Goal: Task Accomplishment & Management: Manage account settings

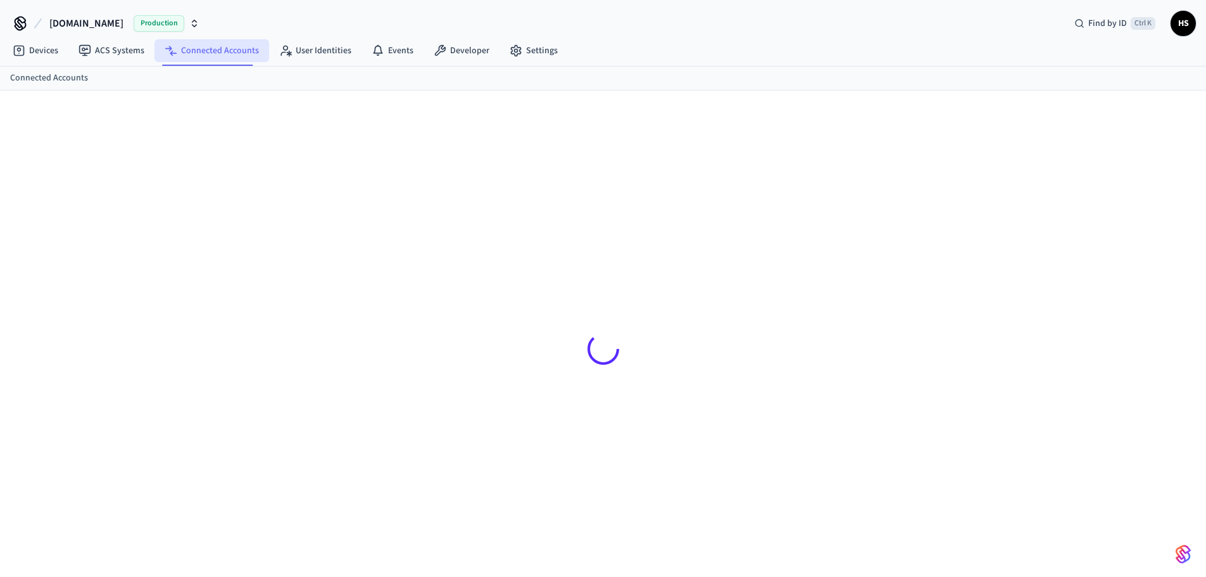
click at [222, 50] on link "Connected Accounts" at bounding box center [212, 50] width 115 height 23
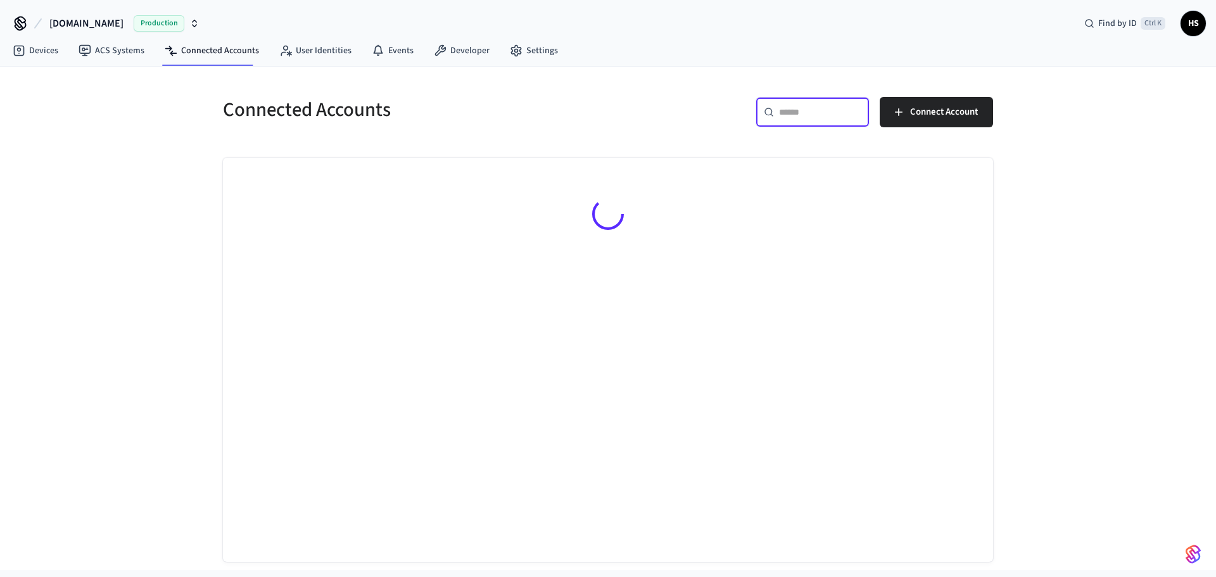
click at [842, 116] on input "text" at bounding box center [820, 112] width 82 height 13
paste input "**********"
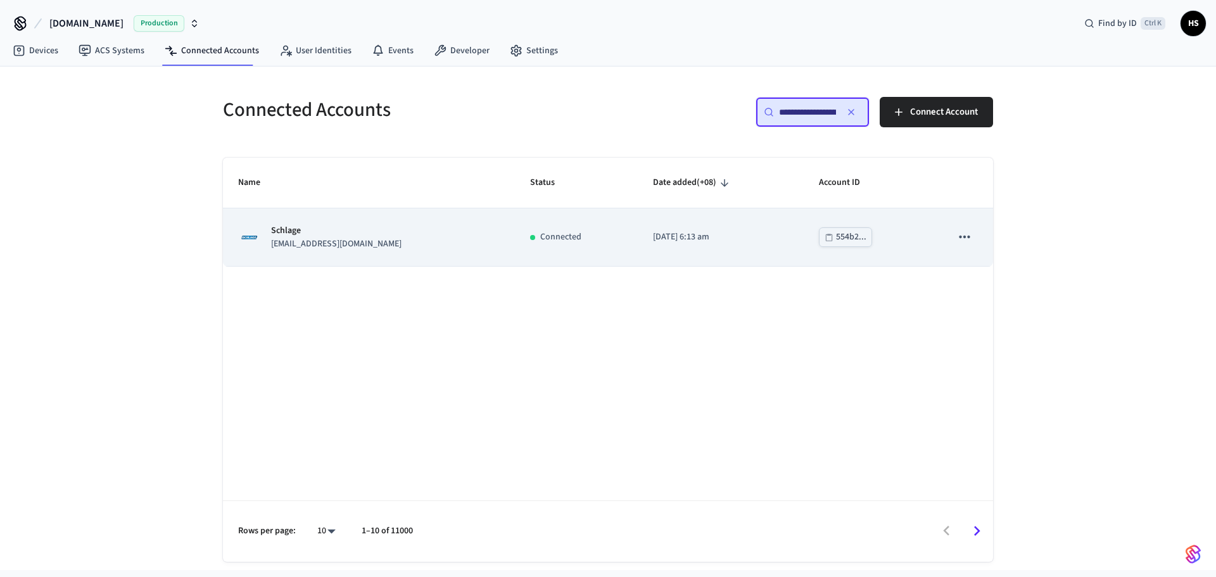
type input "**********"
click at [467, 247] on td "Schlage sidosherry@yahoo.com" at bounding box center [369, 237] width 292 height 58
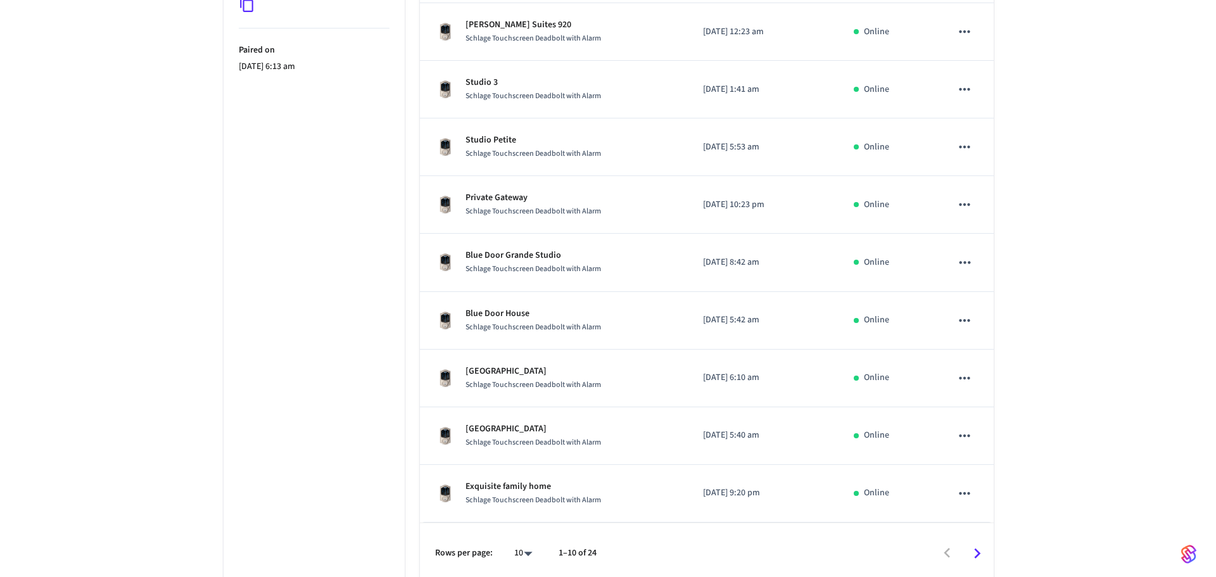
scroll to position [350, 0]
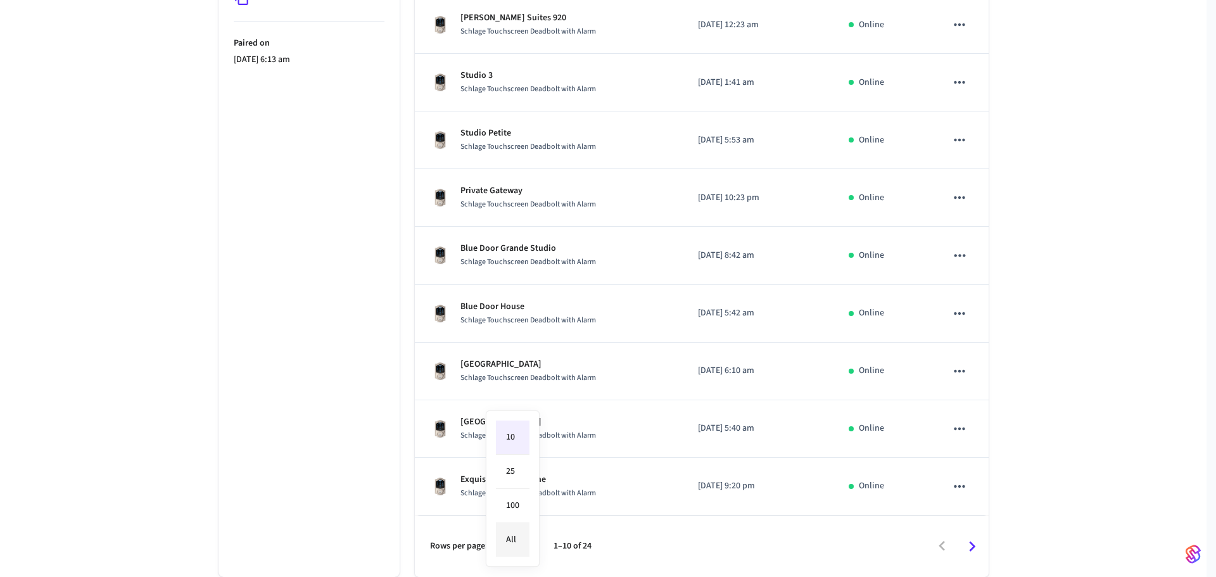
click at [514, 544] on body "Hospitable.com Production Find by ID Ctrl K HS Devices ACS Systems Connected Ac…" at bounding box center [608, 113] width 1216 height 926
click at [517, 548] on li "All" at bounding box center [513, 540] width 34 height 34
type input "**"
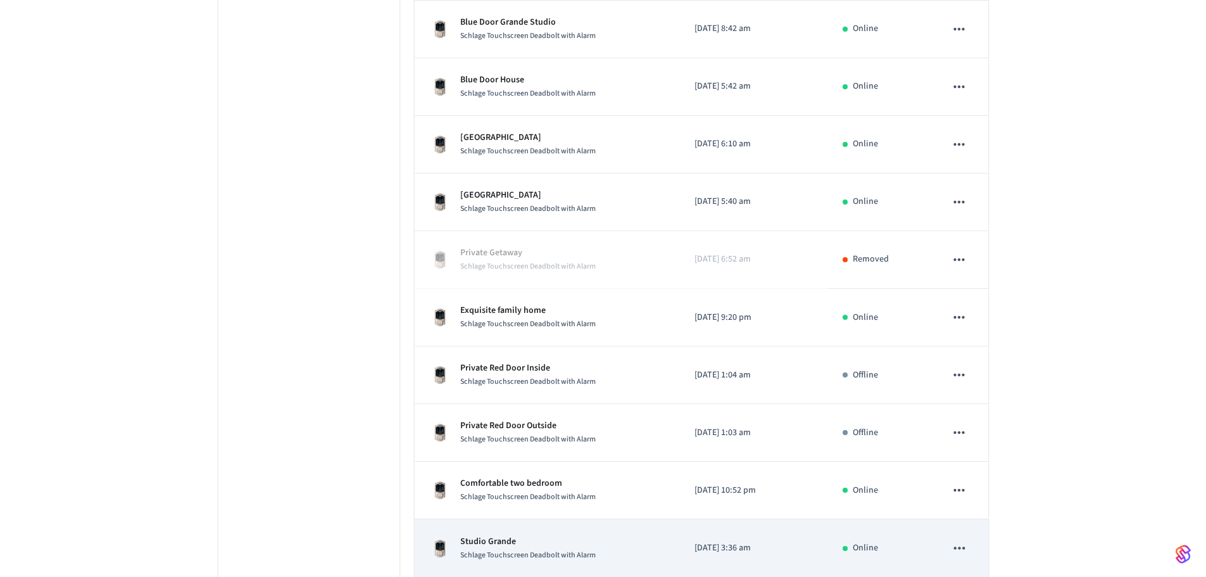
scroll to position [587, 0]
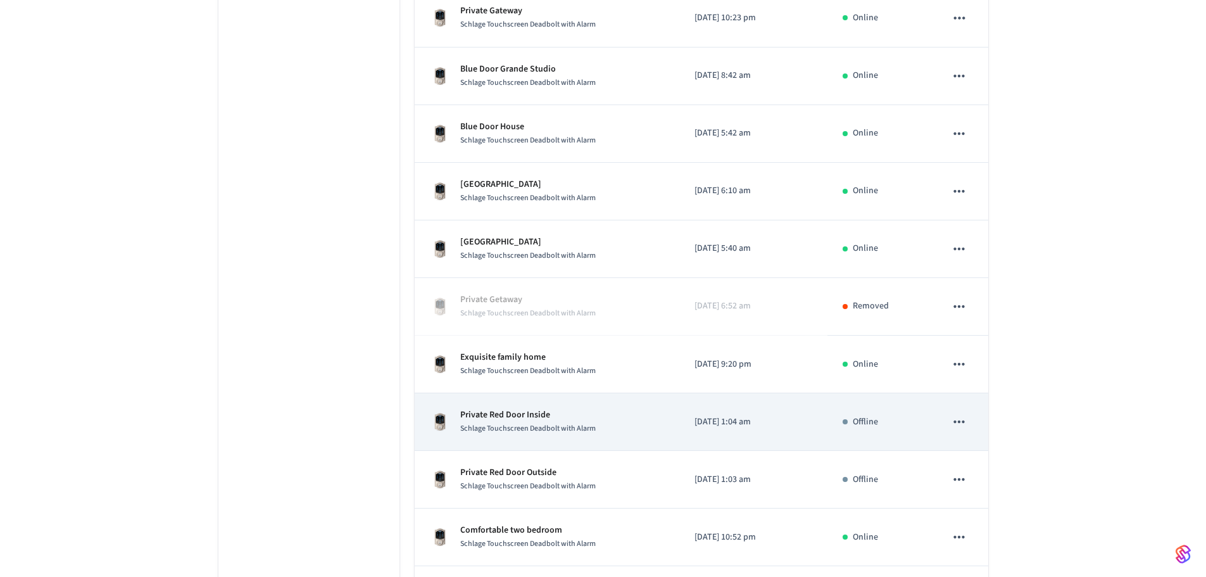
click at [588, 438] on td "Private Red Door Inside Schlage Touchscreen Deadbolt with Alarm" at bounding box center [547, 422] width 265 height 58
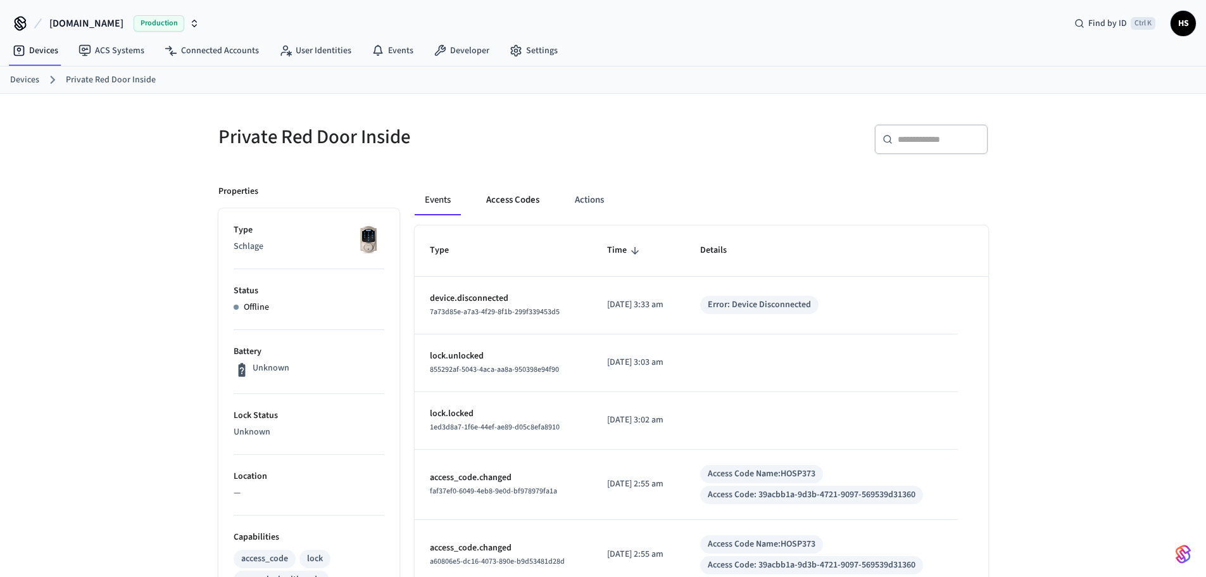
click at [521, 213] on button "Access Codes" at bounding box center [512, 200] width 73 height 30
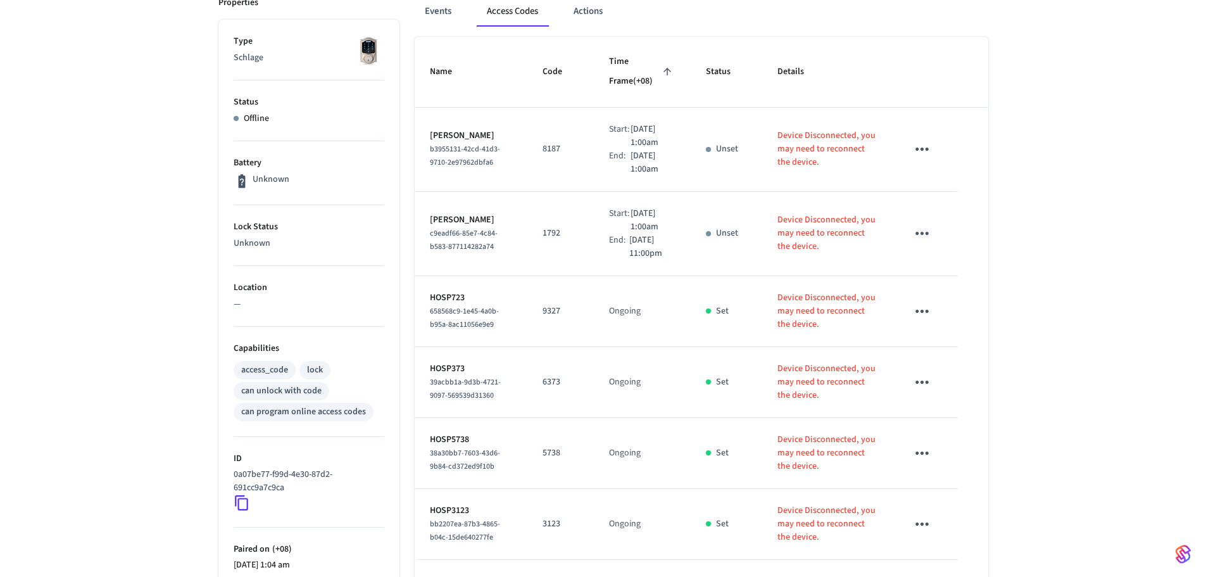
scroll to position [190, 0]
click at [923, 386] on icon "sticky table" at bounding box center [922, 381] width 20 height 20
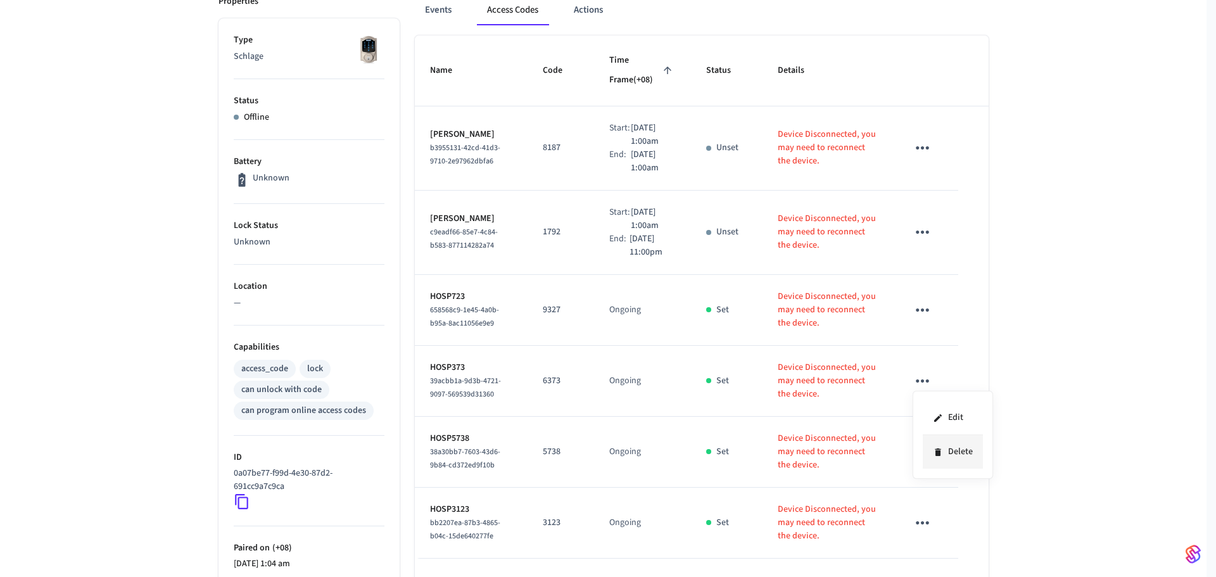
click at [942, 445] on li "Delete" at bounding box center [953, 452] width 60 height 34
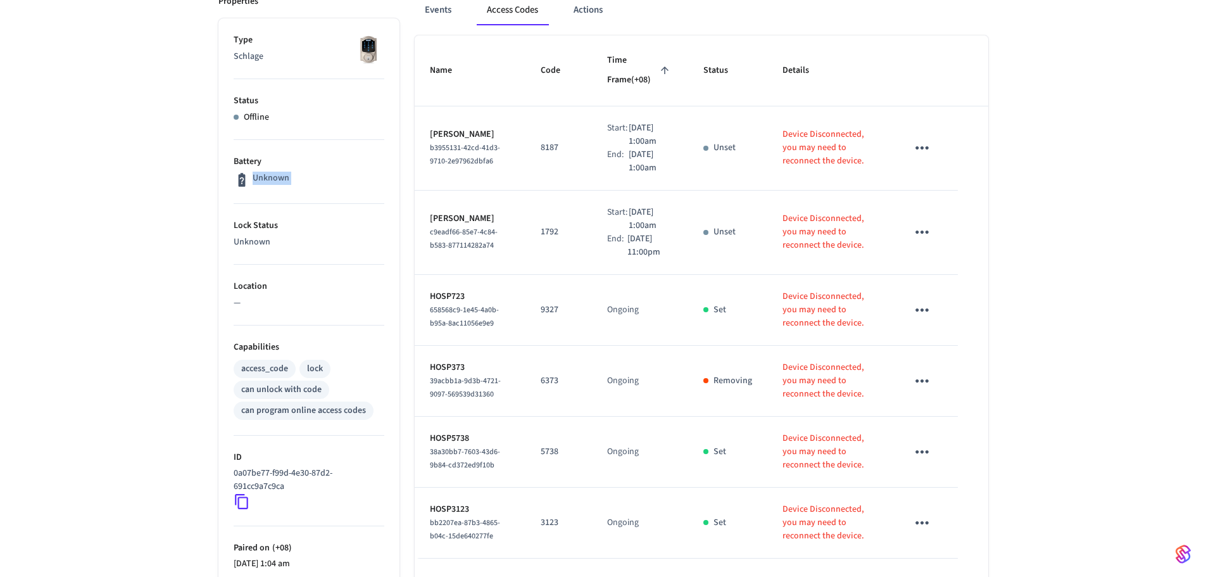
click at [83, 206] on div "Private Red Door Inside ​ ​ Add Access Code Properties Type Schlage Status Offl…" at bounding box center [603, 336] width 1206 height 864
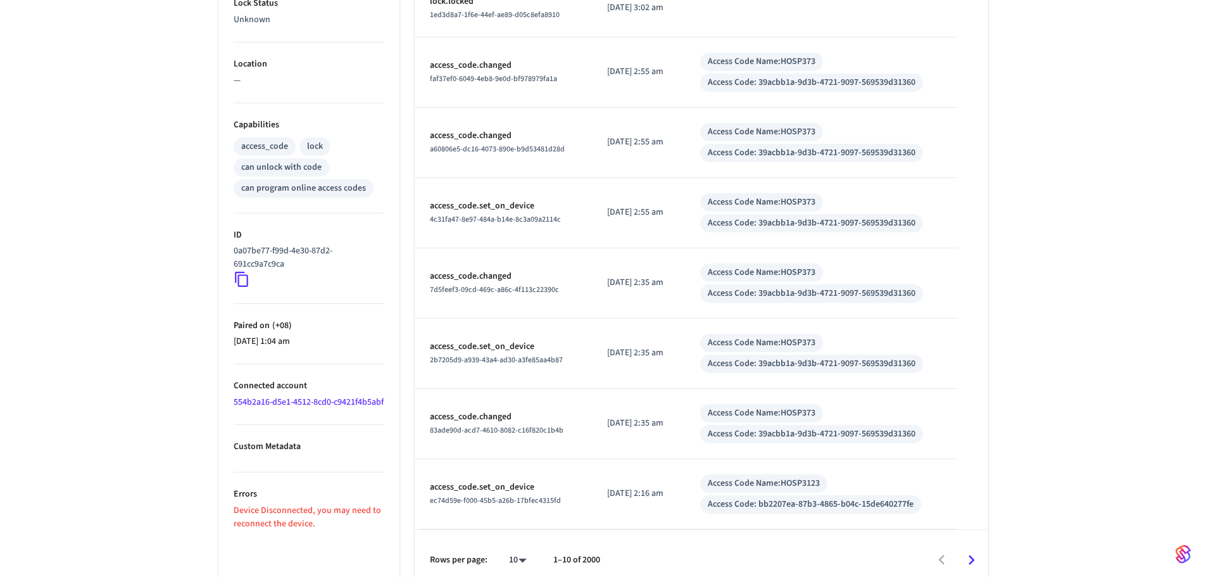
scroll to position [426, 0]
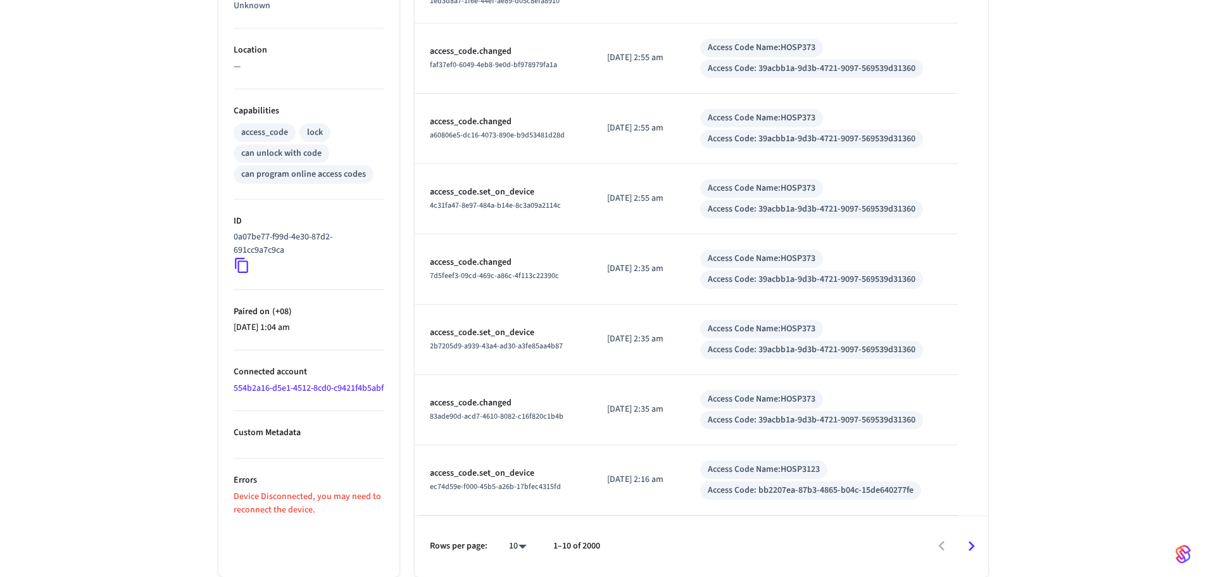
click at [281, 395] on link "554b2a16-d5e1-4512-8cd0-c9421f4b5abf" at bounding box center [309, 388] width 150 height 13
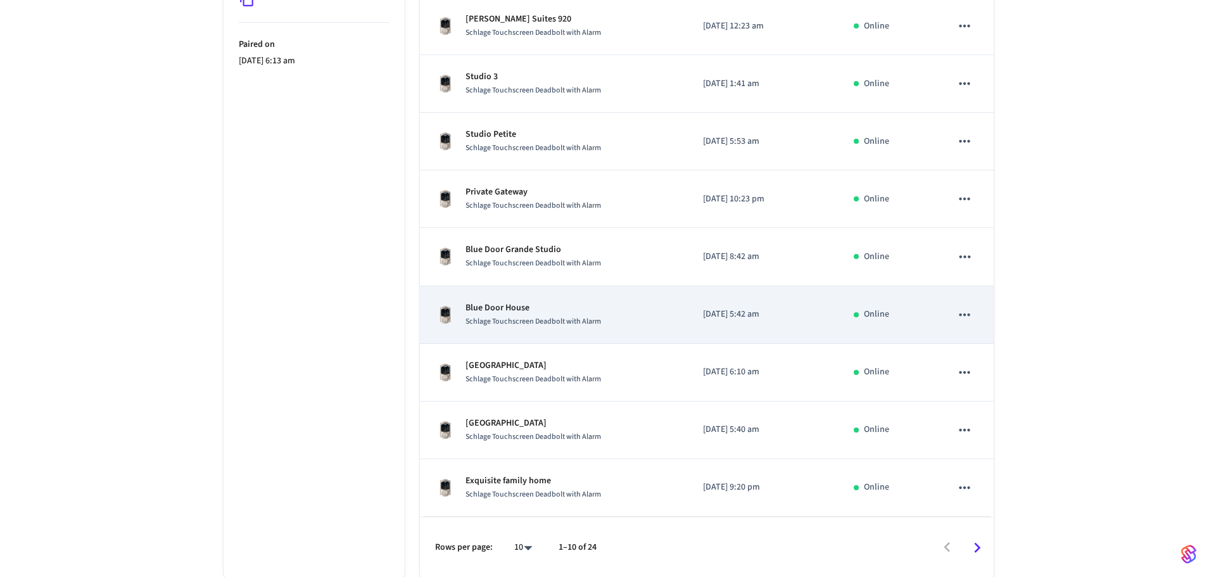
scroll to position [350, 0]
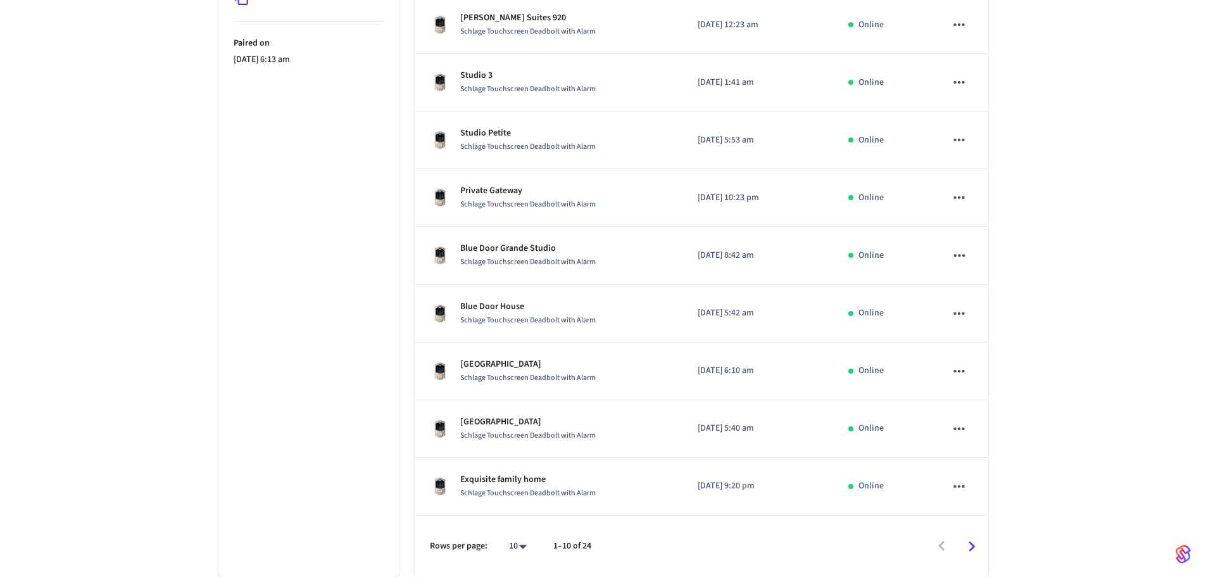
click at [520, 545] on body "Hospitable.com Production Find by ID Ctrl K HS Devices ACS Systems Connected Ac…" at bounding box center [603, 113] width 1206 height 926
click at [514, 546] on li "All" at bounding box center [513, 540] width 34 height 34
type input "**"
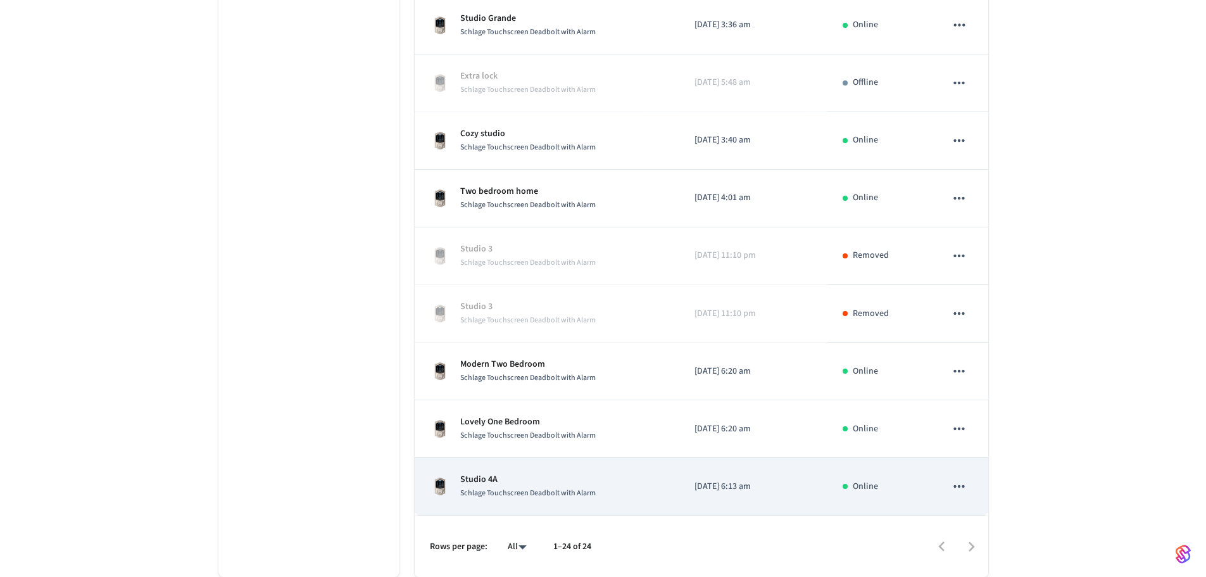
scroll to position [714, 0]
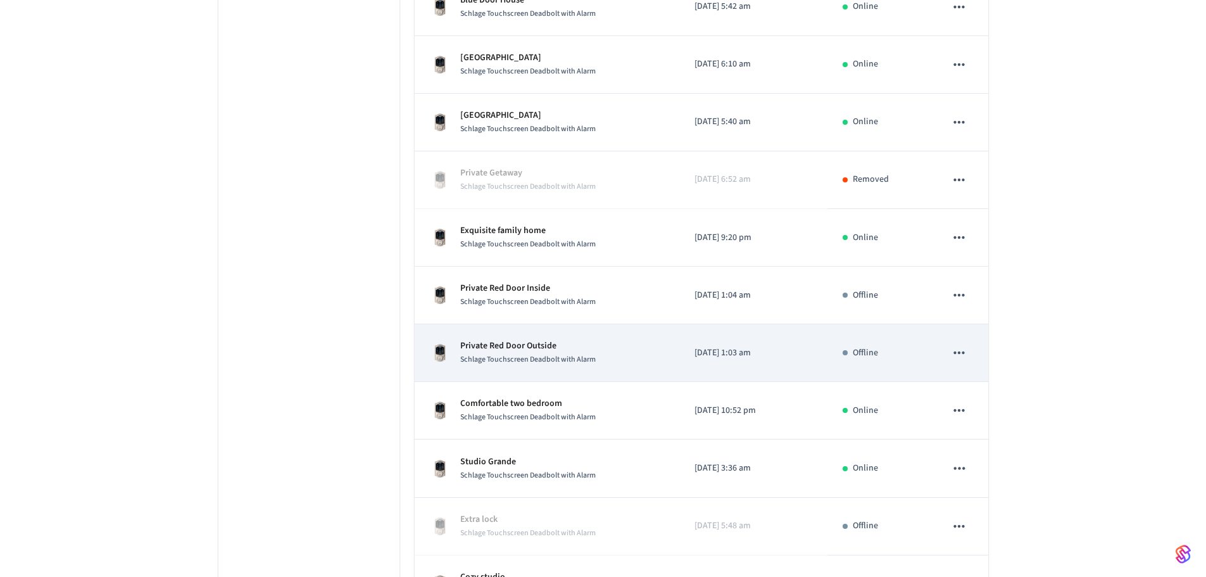
click at [607, 364] on div "Private Red Door Outside Schlage Touchscreen Deadbolt with Alarm" at bounding box center [547, 352] width 234 height 27
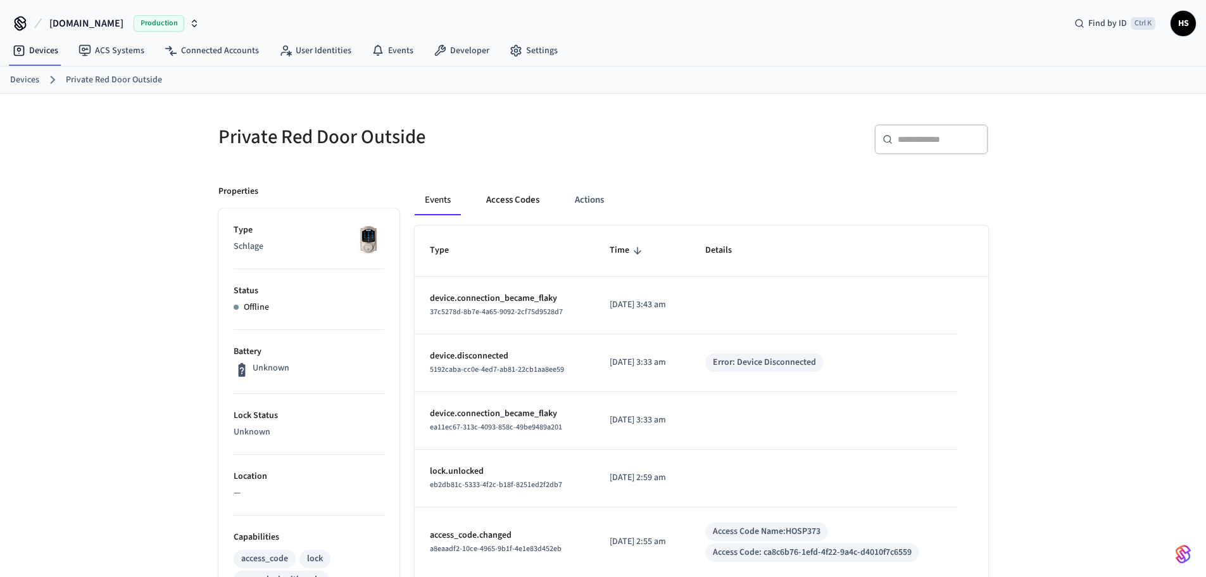
click at [528, 214] on button "Access Codes" at bounding box center [512, 200] width 73 height 30
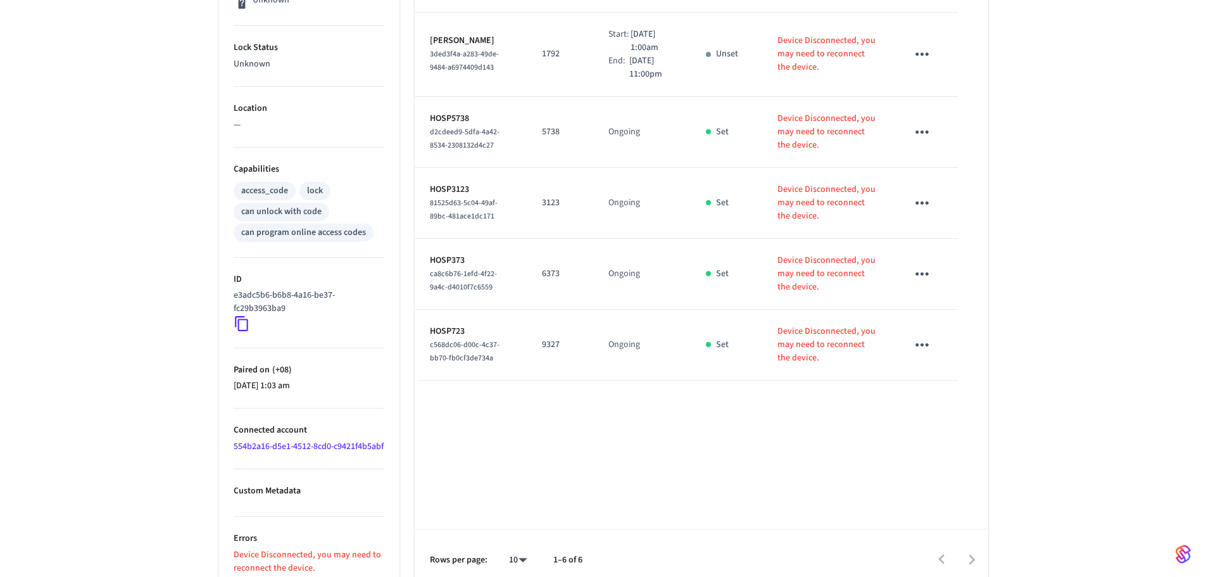
scroll to position [395, 0]
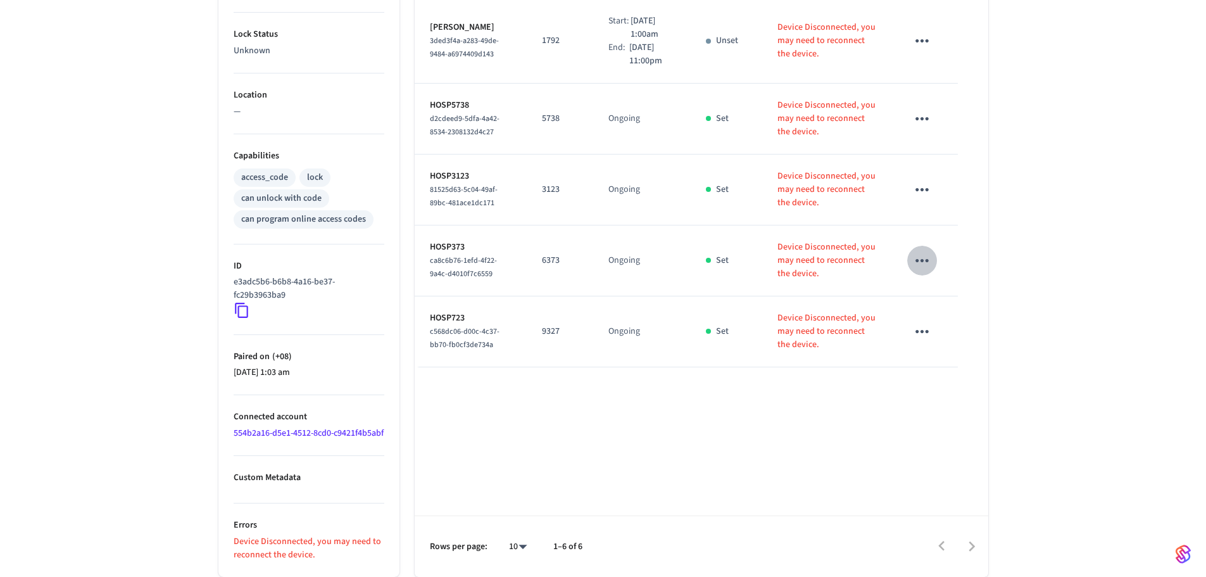
click at [930, 251] on icon "sticky table" at bounding box center [922, 261] width 20 height 20
click at [947, 318] on li "Delete" at bounding box center [953, 318] width 60 height 34
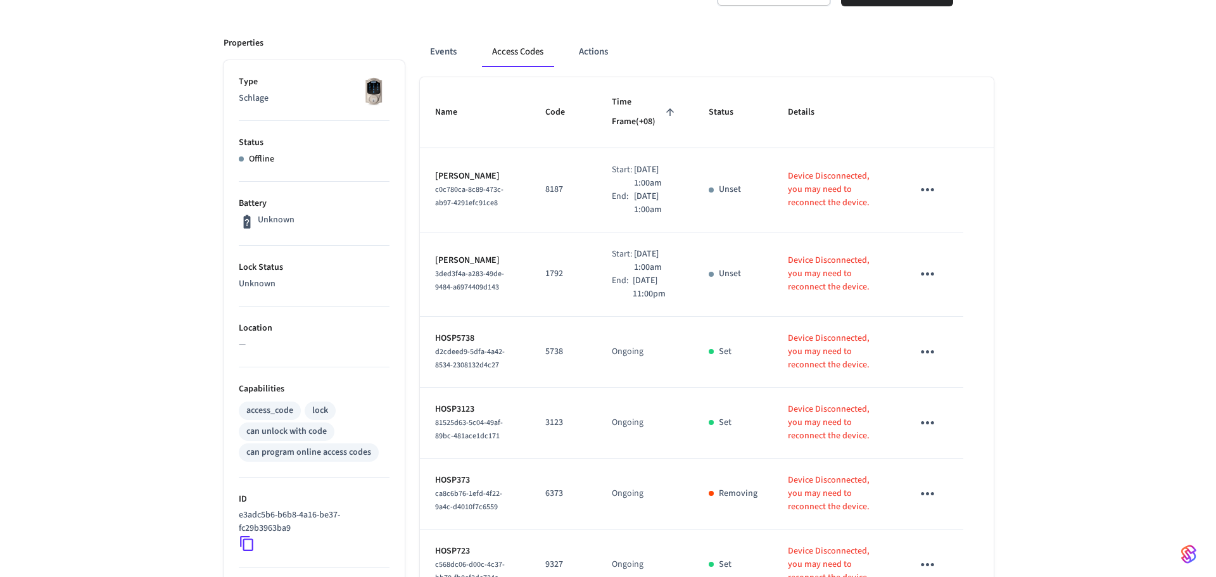
scroll to position [0, 0]
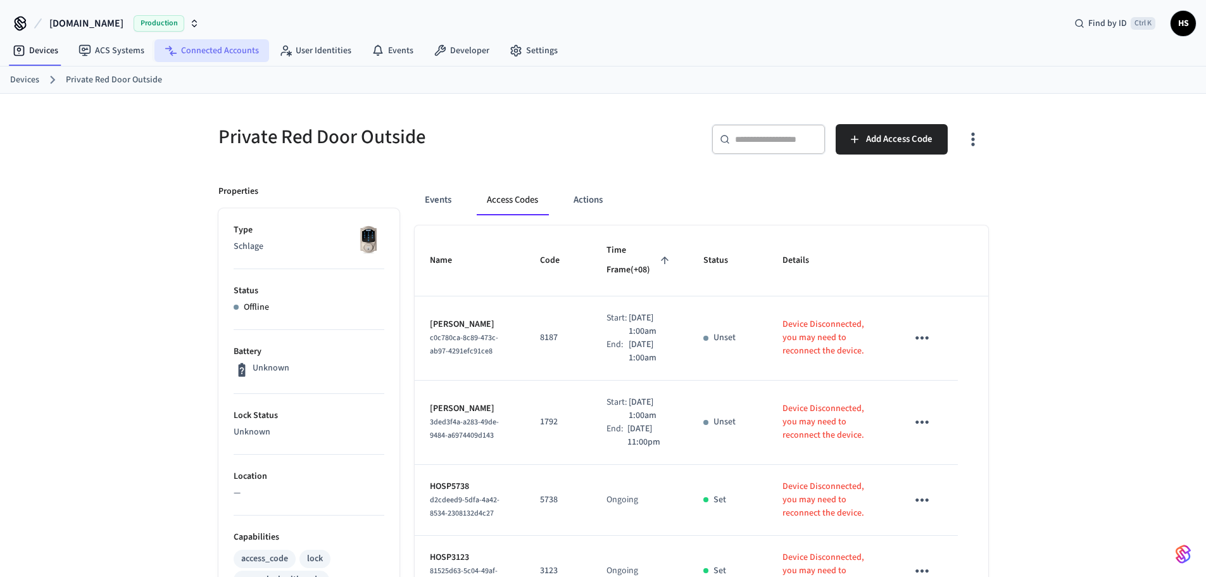
click at [217, 44] on link "Connected Accounts" at bounding box center [212, 50] width 115 height 23
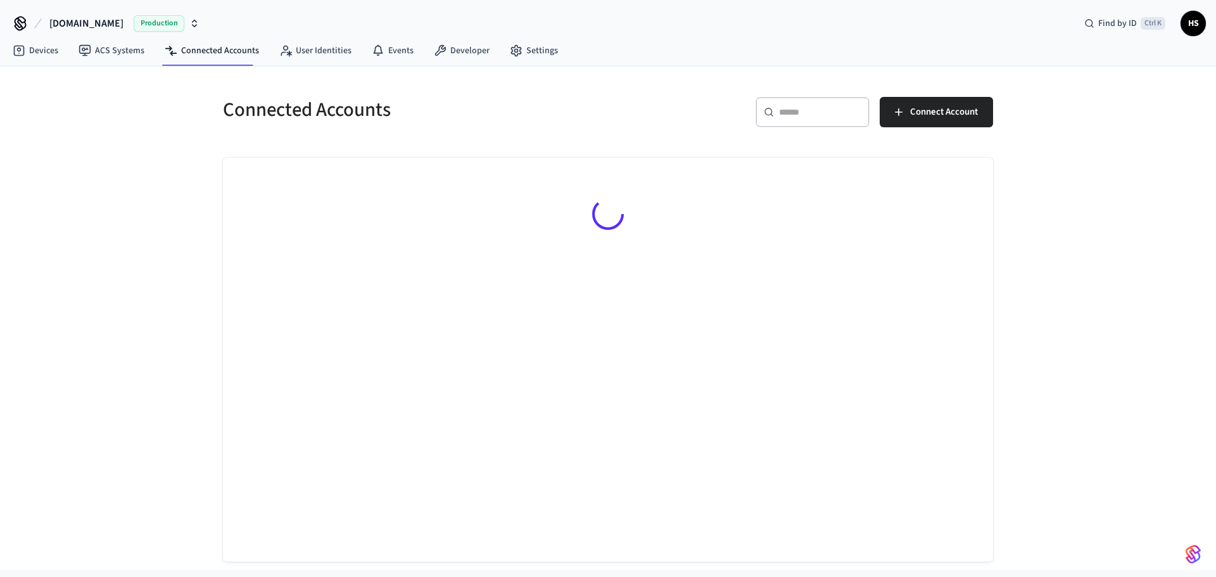
click at [818, 111] on input "text" at bounding box center [820, 112] width 82 height 13
paste input "**********"
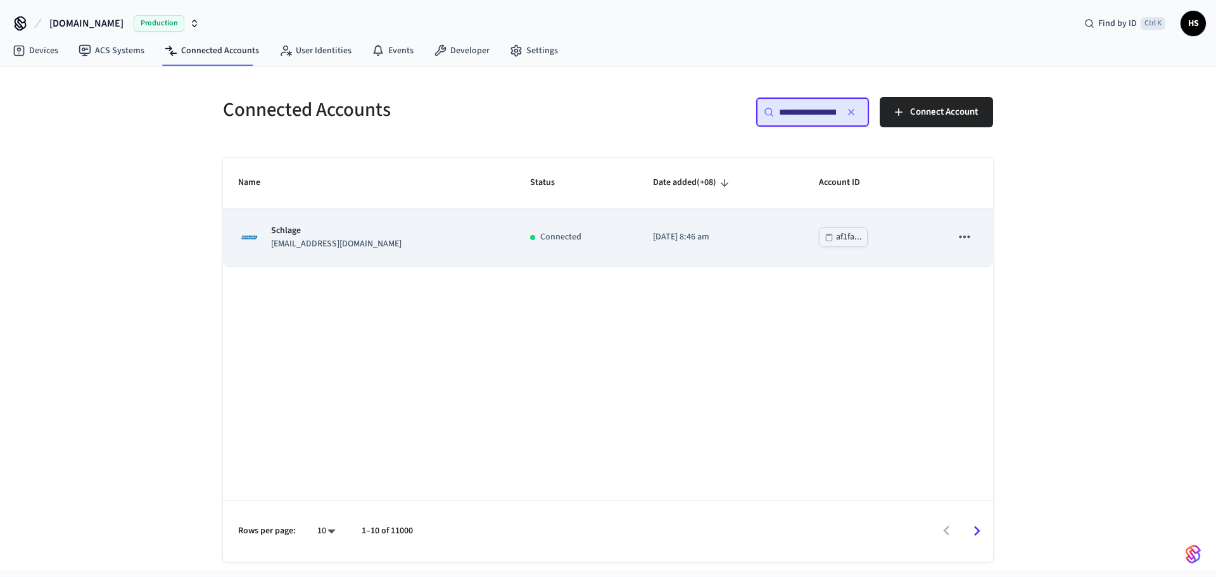
type input "**********"
click at [435, 232] on div "Schlage scarlettrayne5@gmail.com" at bounding box center [369, 237] width 262 height 27
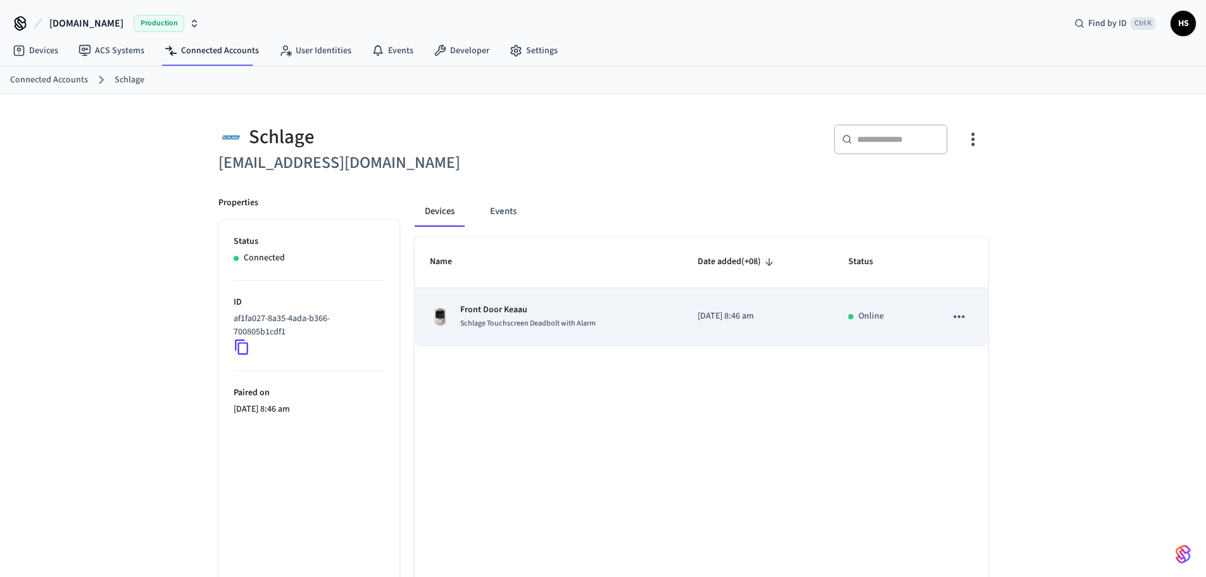
click at [530, 302] on td "Front Door Keaau Schlage Touchscreen Deadbolt with Alarm" at bounding box center [549, 317] width 268 height 58
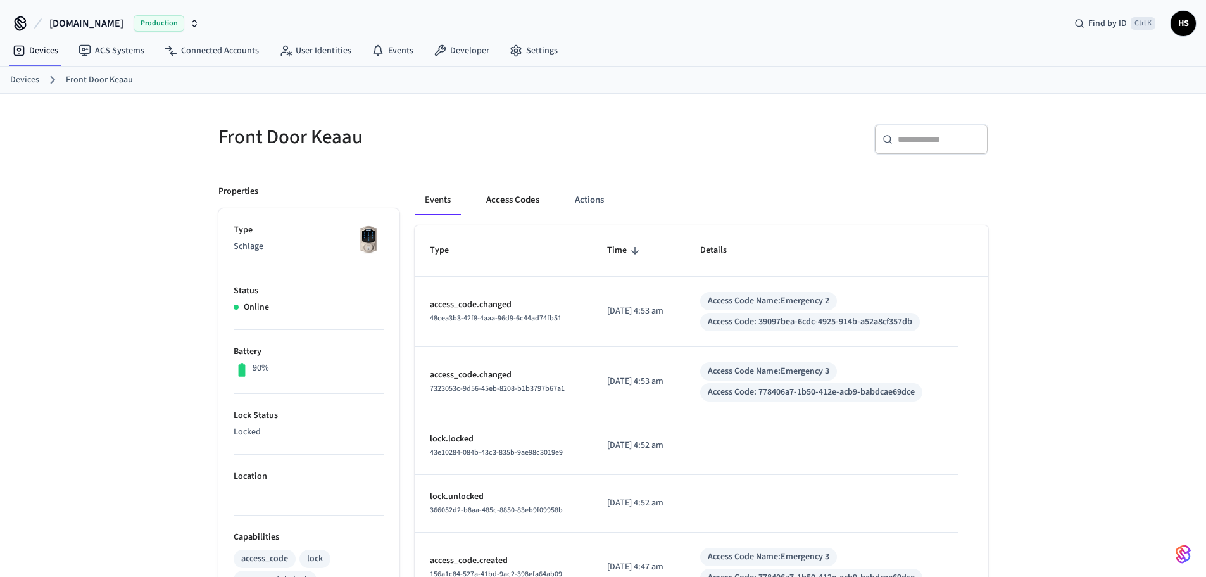
click at [496, 196] on button "Access Codes" at bounding box center [512, 200] width 73 height 30
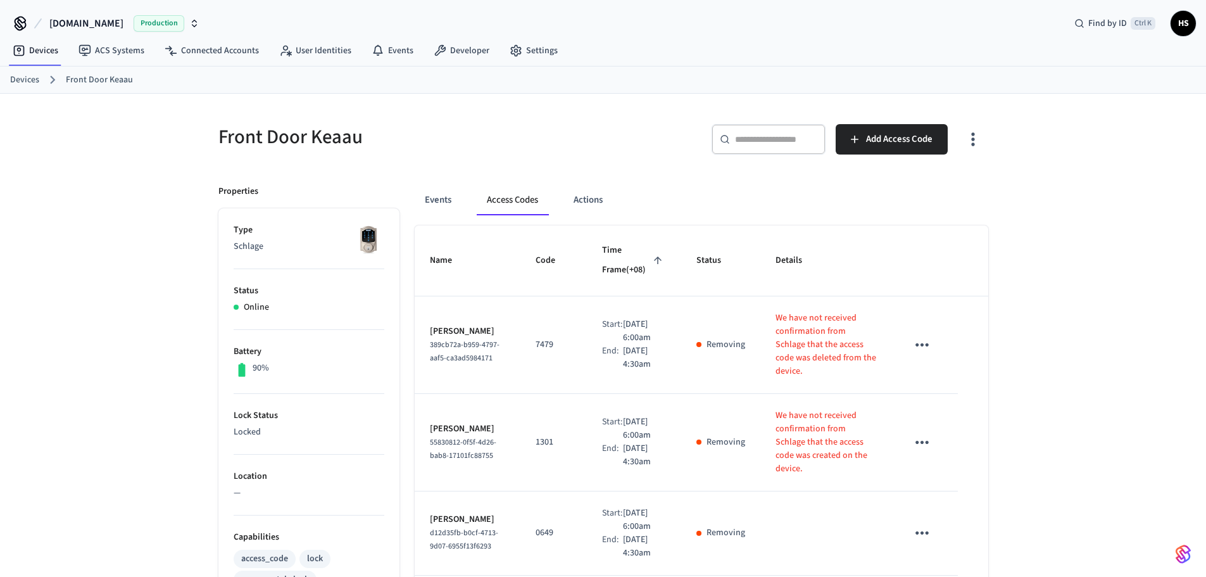
click at [726, 137] on icon at bounding box center [725, 139] width 10 height 10
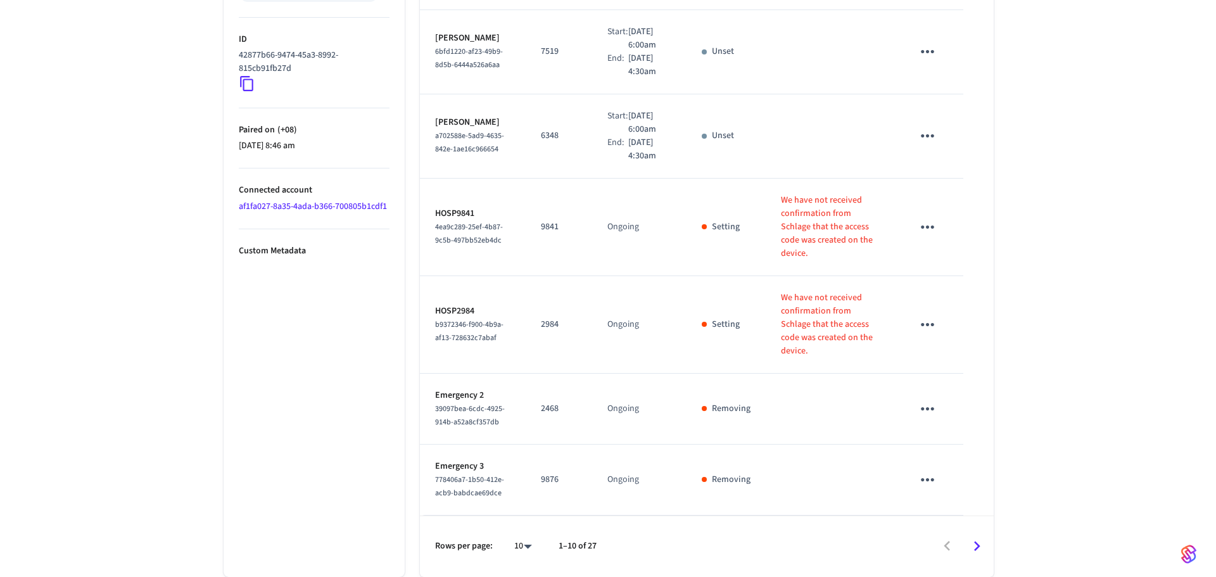
scroll to position [703, 0]
click at [520, 543] on li "All" at bounding box center [513, 540] width 34 height 34
type input "**"
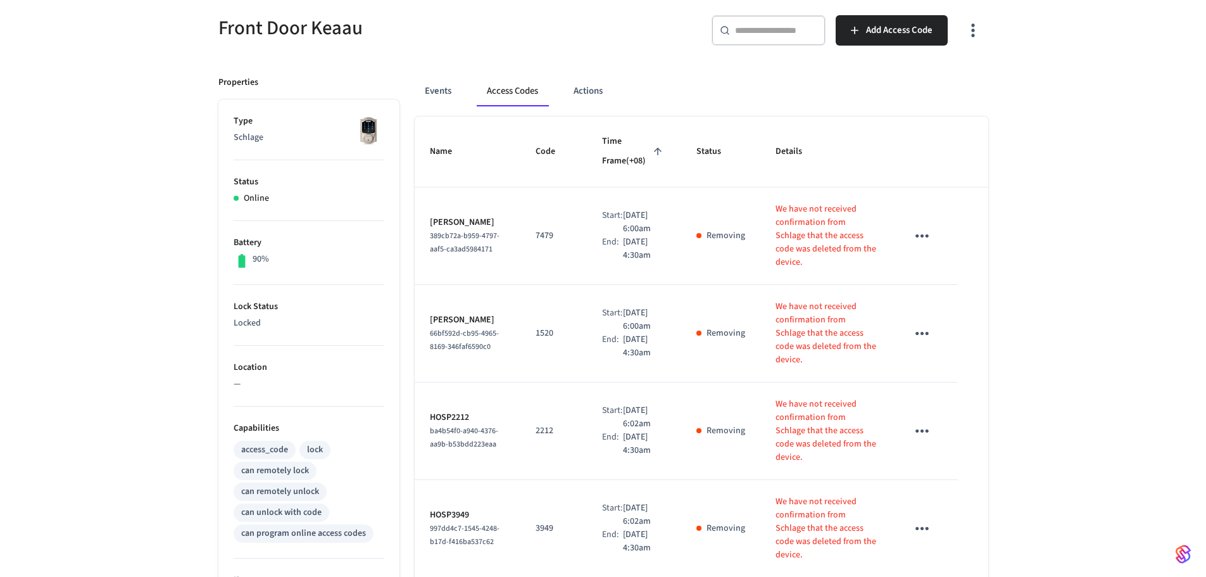
scroll to position [127, 0]
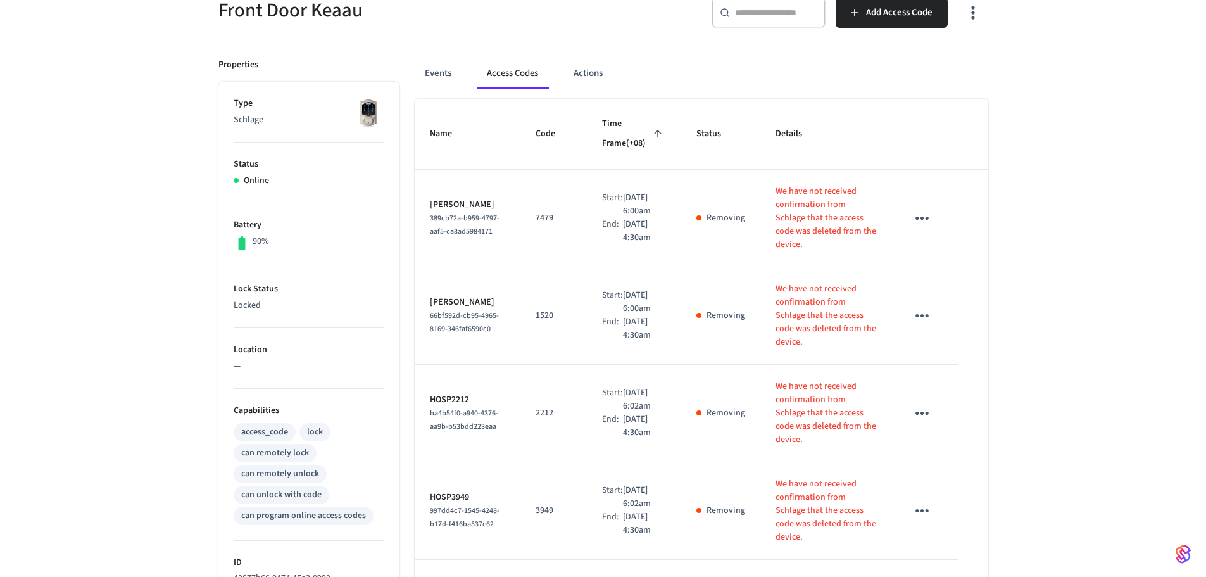
click at [931, 219] on icon "sticky table" at bounding box center [922, 218] width 20 height 20
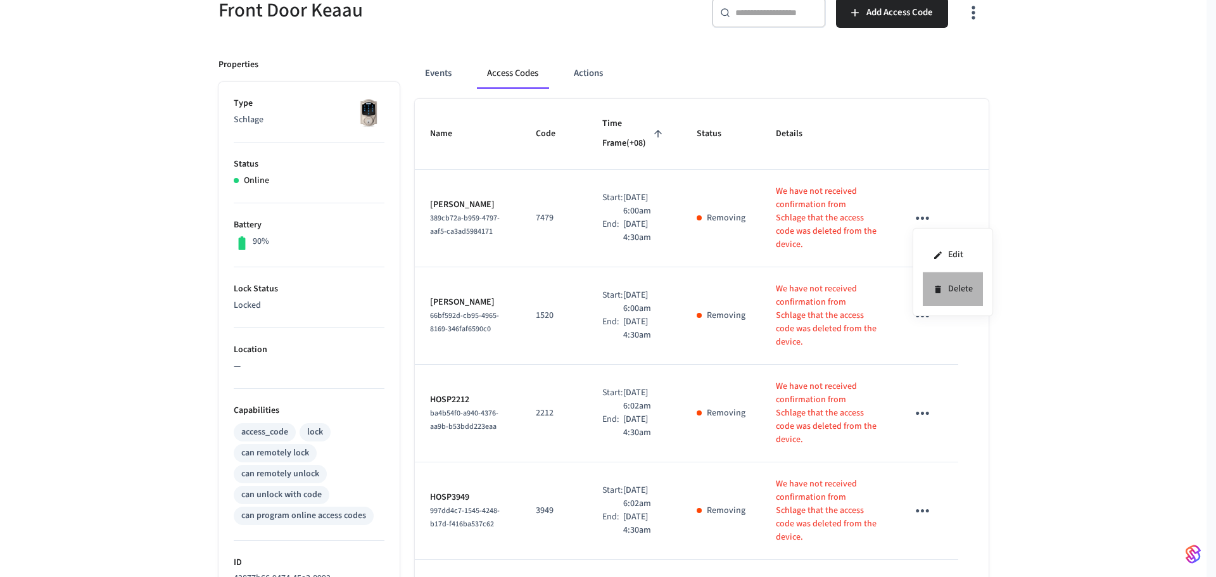
click at [952, 289] on li "Delete" at bounding box center [953, 289] width 60 height 34
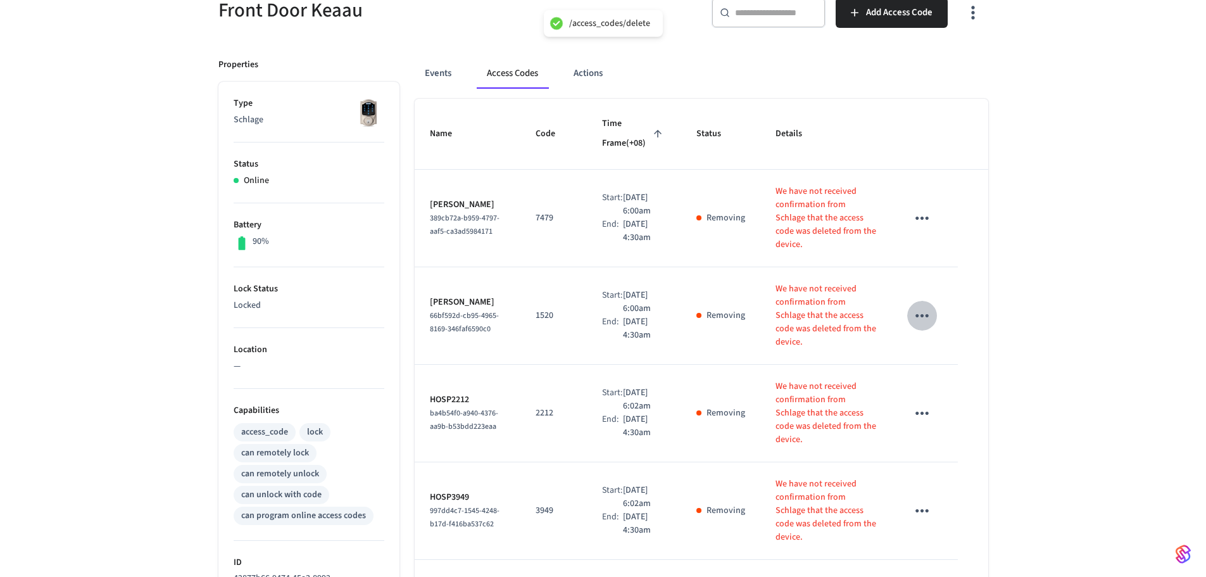
click at [927, 322] on icon "sticky table" at bounding box center [922, 316] width 20 height 20
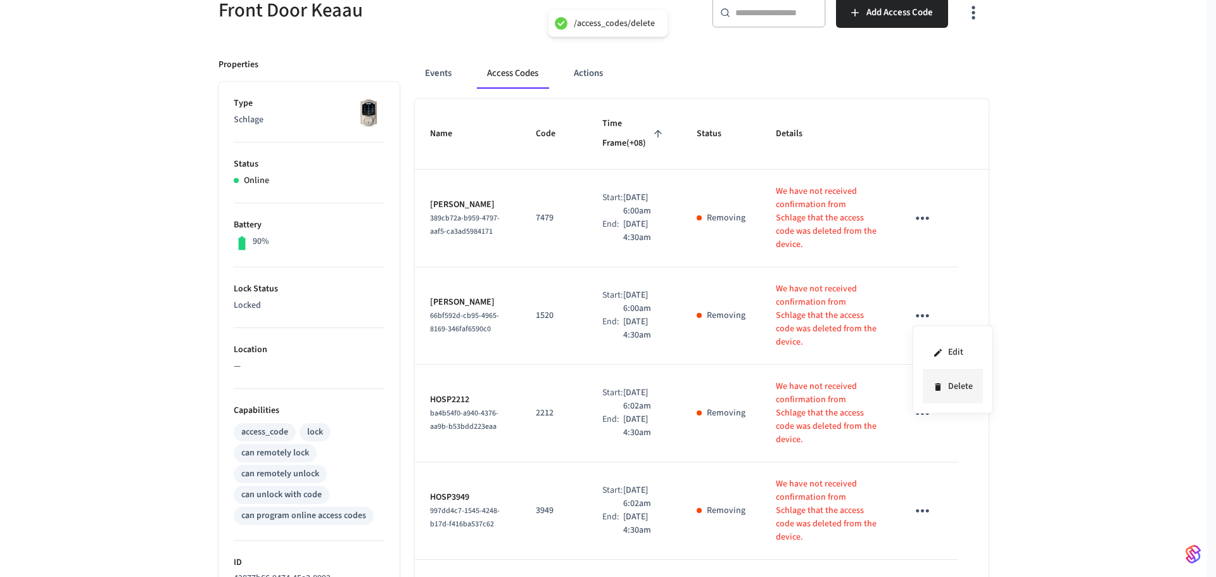
click at [940, 388] on icon at bounding box center [938, 387] width 6 height 8
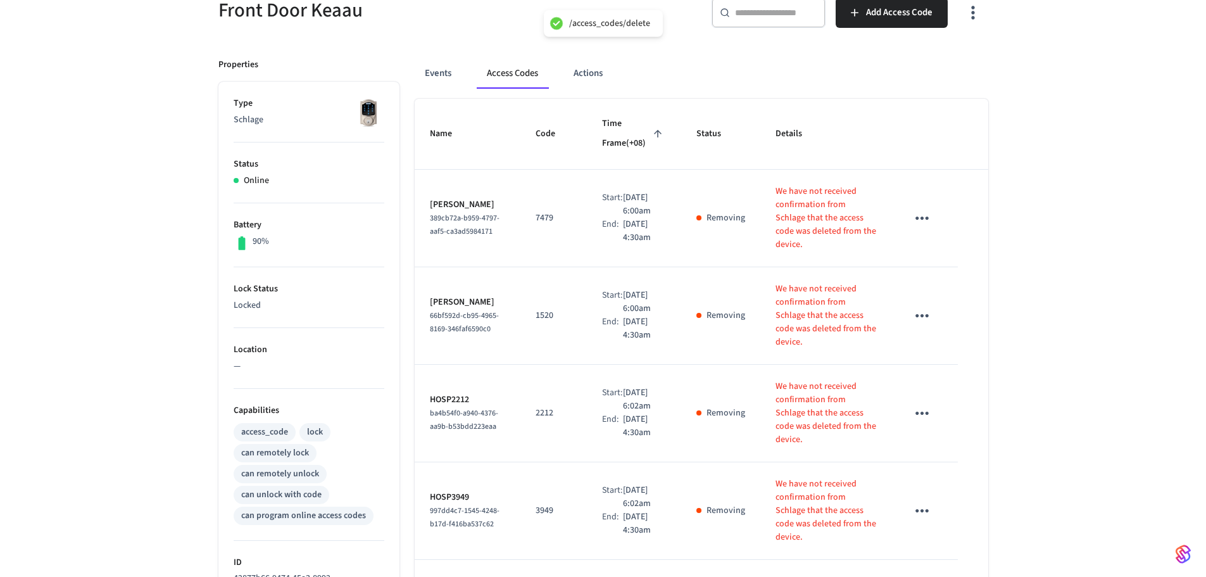
click at [921, 420] on icon "sticky table" at bounding box center [922, 413] width 20 height 20
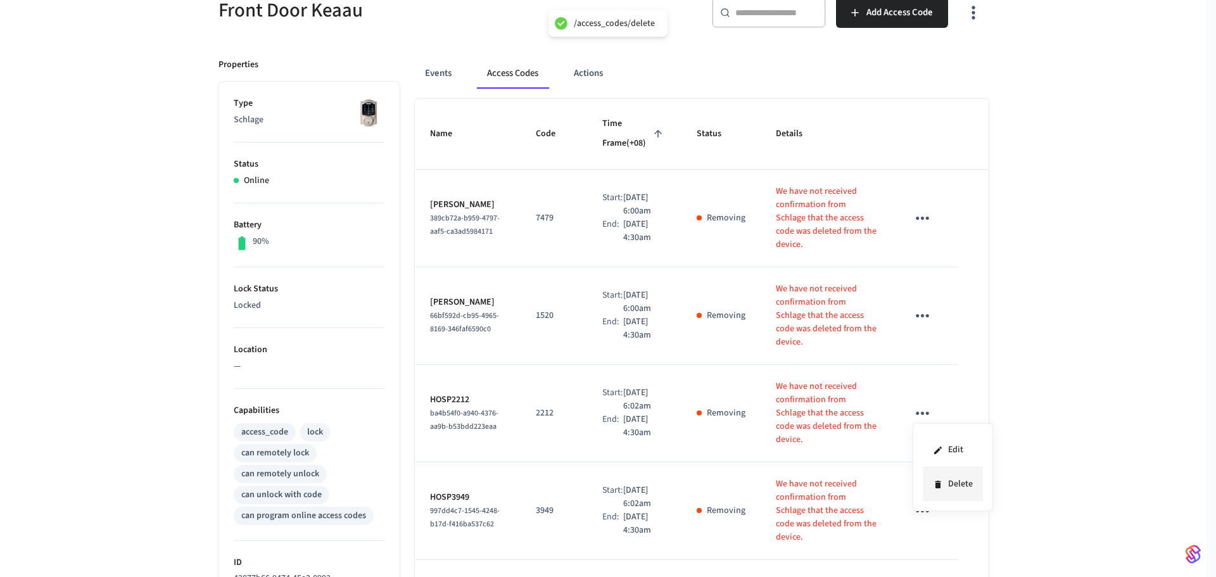
click at [934, 476] on li "Delete" at bounding box center [953, 484] width 60 height 34
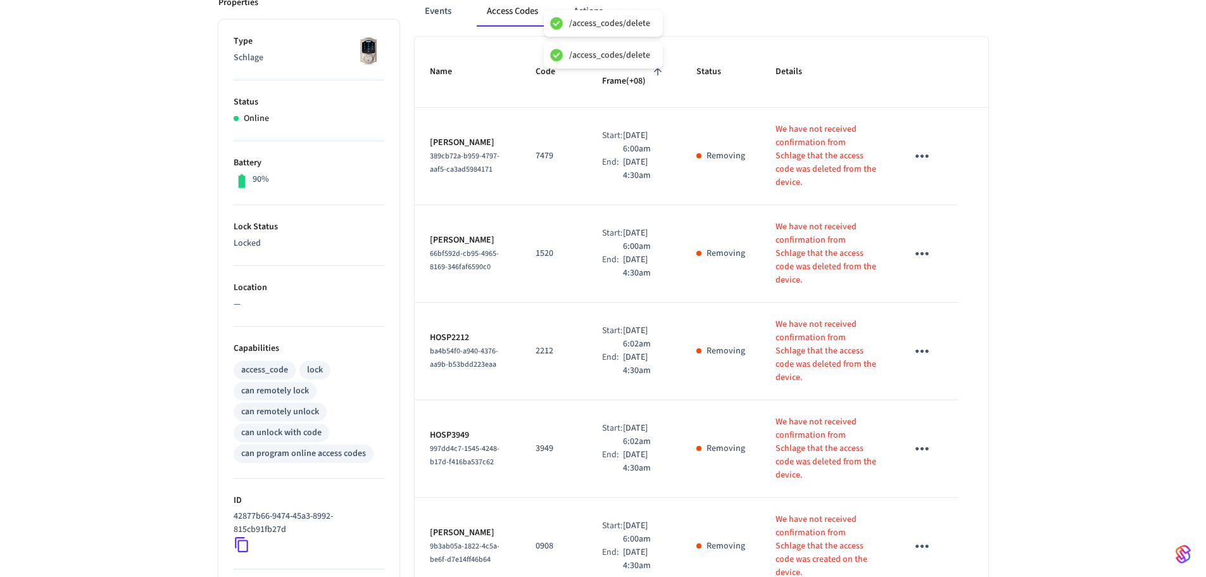
scroll to position [190, 0]
click at [918, 450] on icon "sticky table" at bounding box center [922, 448] width 20 height 20
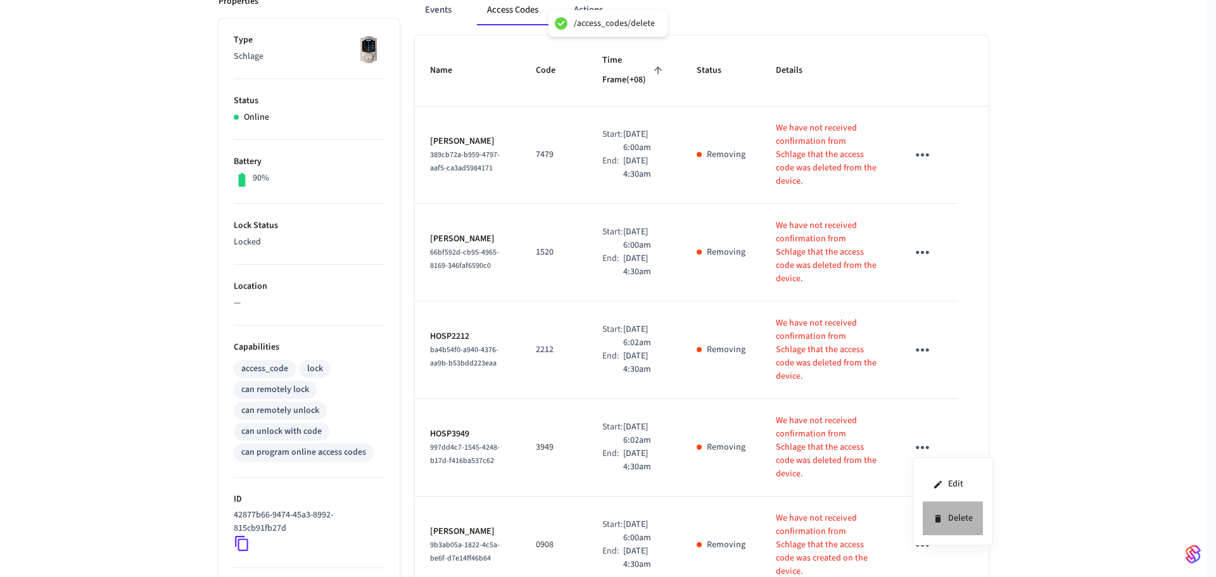
click at [937, 525] on li "Delete" at bounding box center [953, 519] width 60 height 34
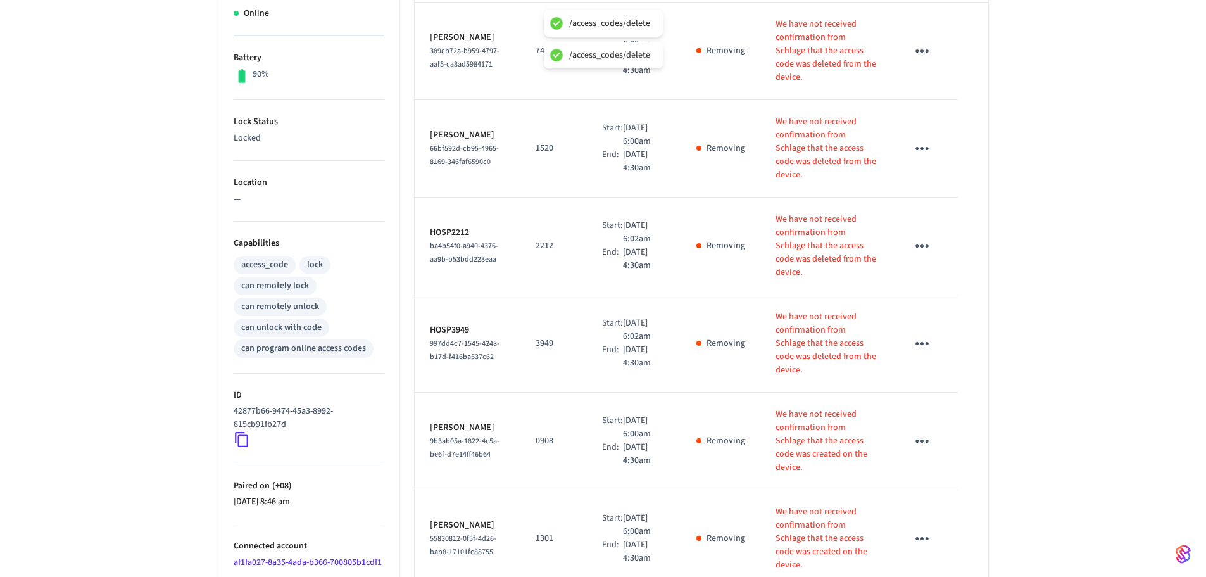
scroll to position [317, 0]
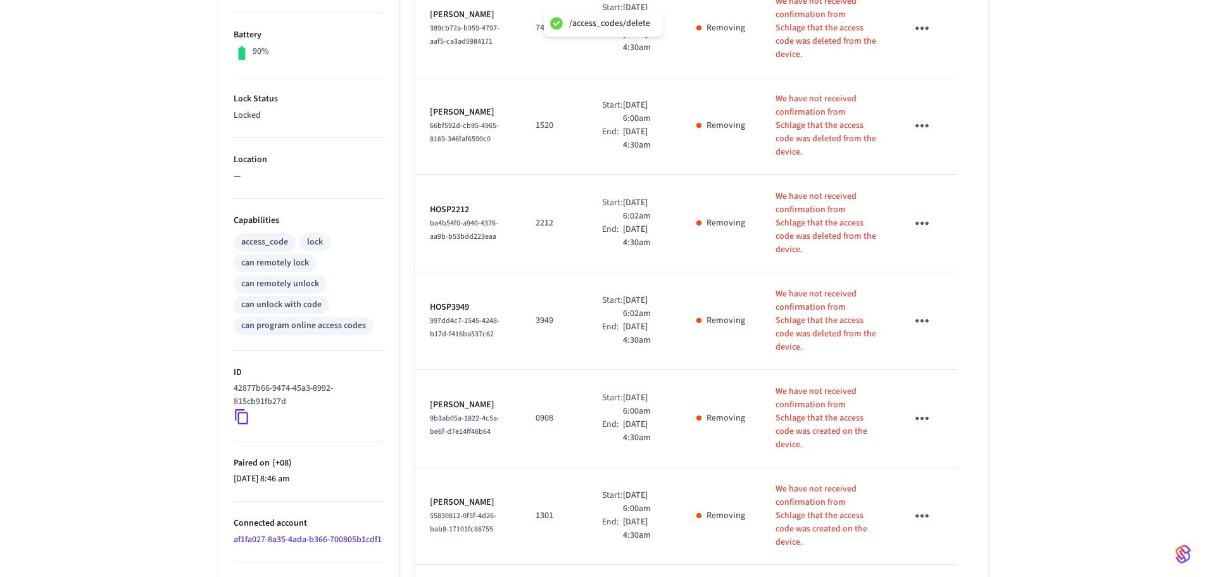
click at [918, 417] on icon "sticky table" at bounding box center [922, 418] width 13 height 3
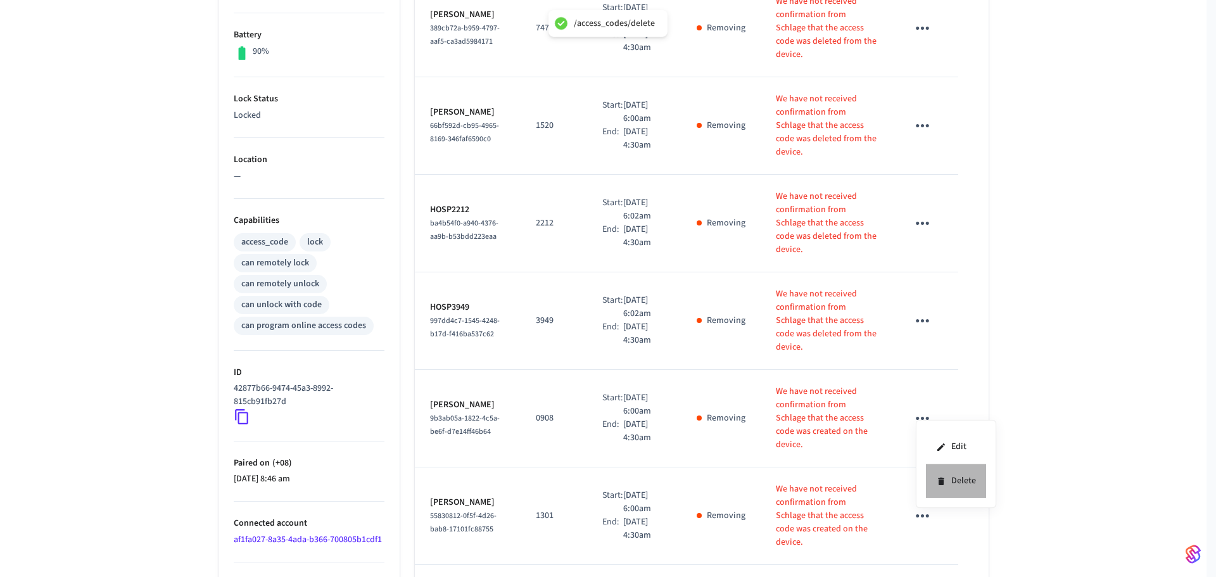
click at [942, 481] on icon at bounding box center [941, 481] width 6 height 8
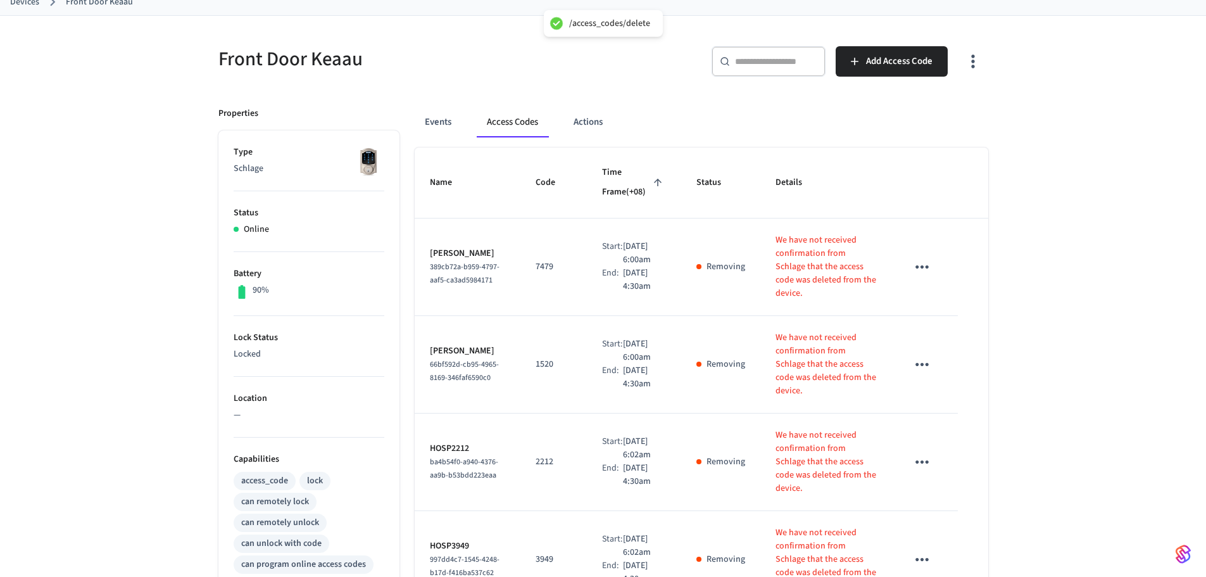
scroll to position [63, 0]
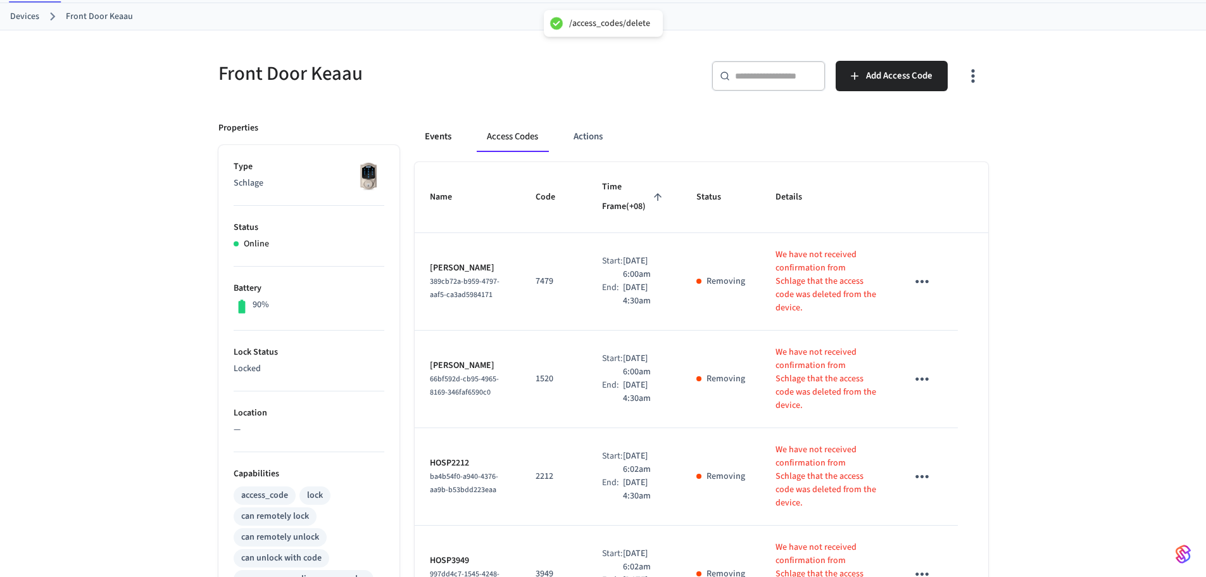
click at [434, 139] on button "Events" at bounding box center [438, 137] width 47 height 30
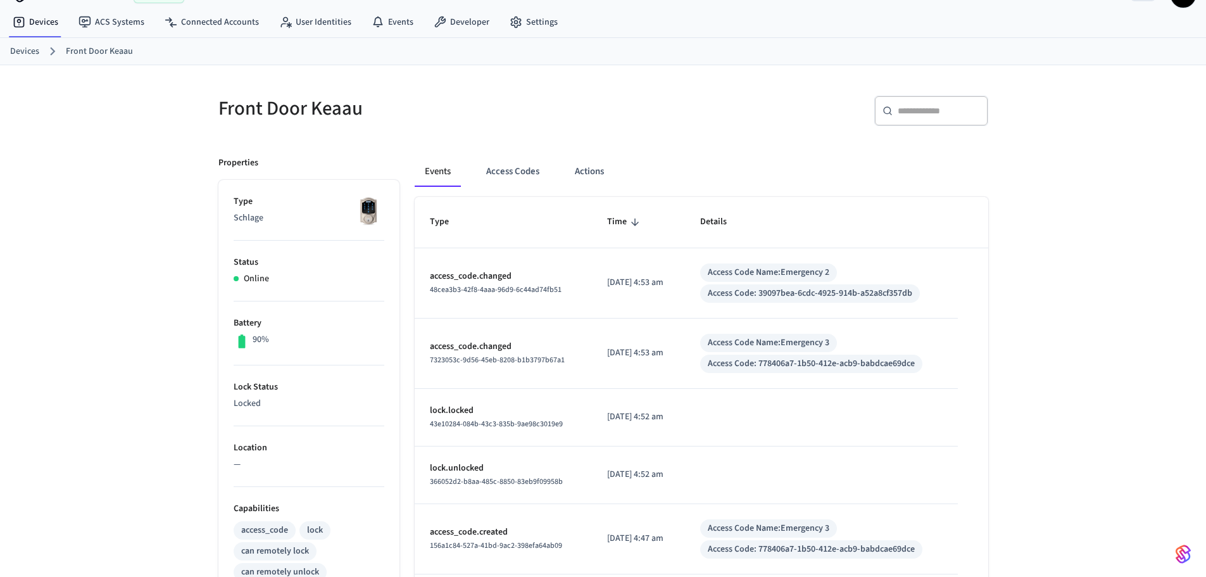
scroll to position [0, 0]
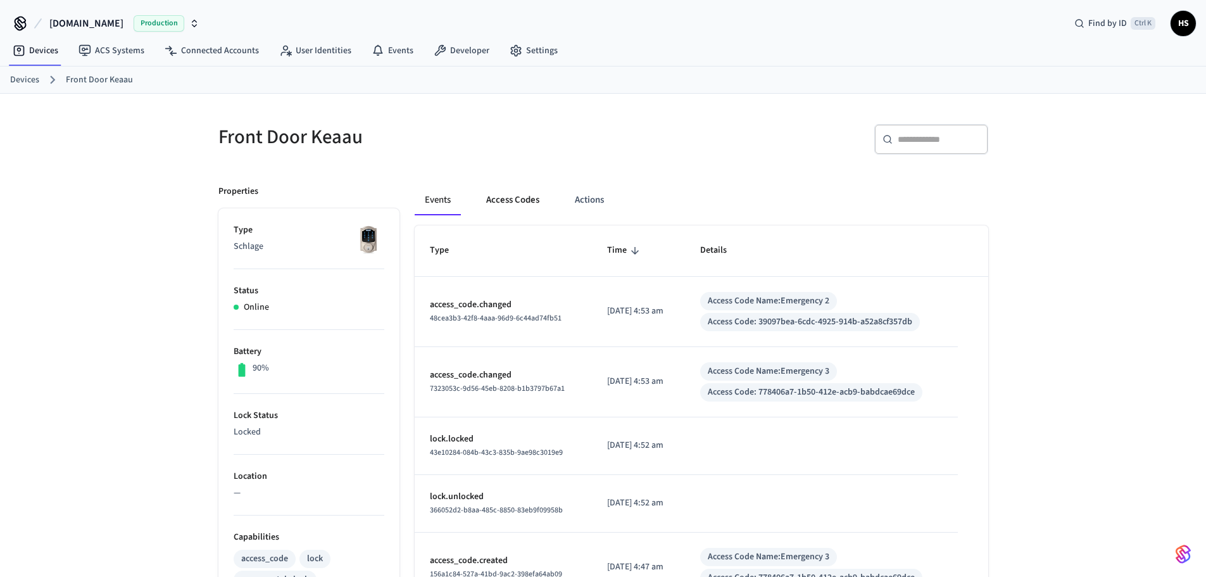
click at [531, 199] on button "Access Codes" at bounding box center [512, 200] width 73 height 30
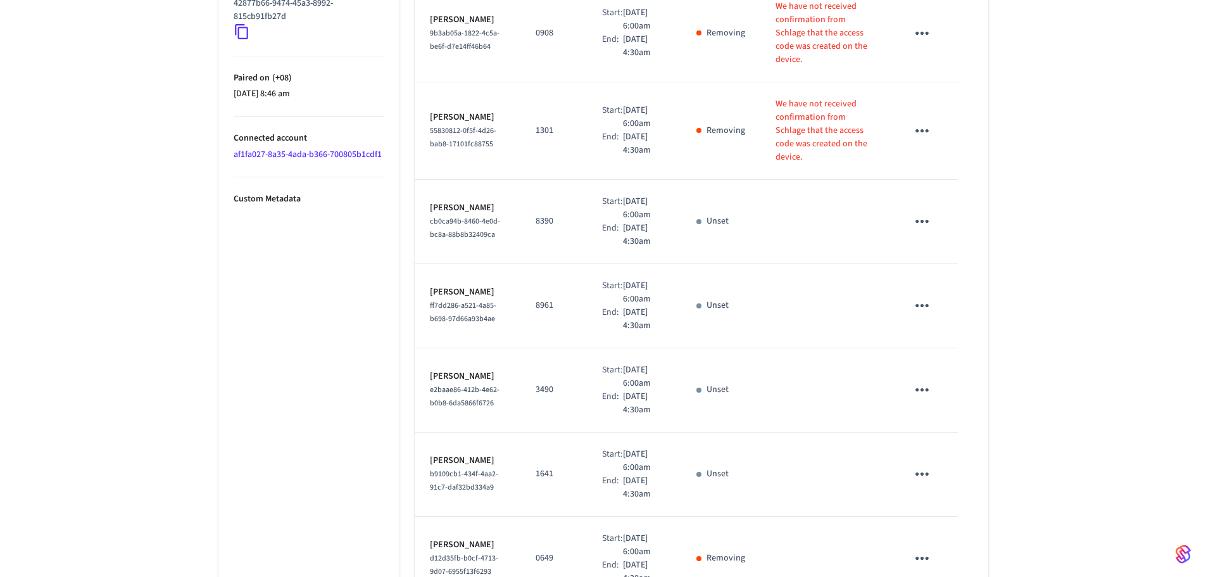
scroll to position [697, 0]
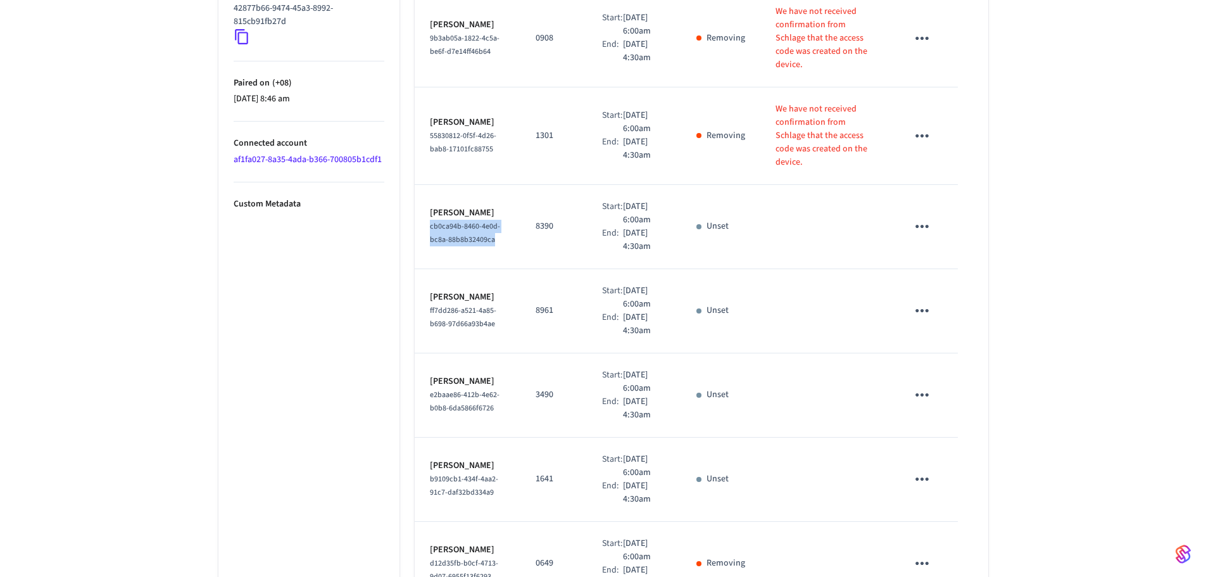
drag, startPoint x: 498, startPoint y: 261, endPoint x: 417, endPoint y: 233, distance: 86.3
click at [417, 233] on td "Jerry Hendrix cb0ca94b-8460-4e0d-bc8a-88b8b32409ca" at bounding box center [468, 227] width 106 height 84
copy span "cb0ca94b-8460-4e0d-bc8a-88b8b32409ca"
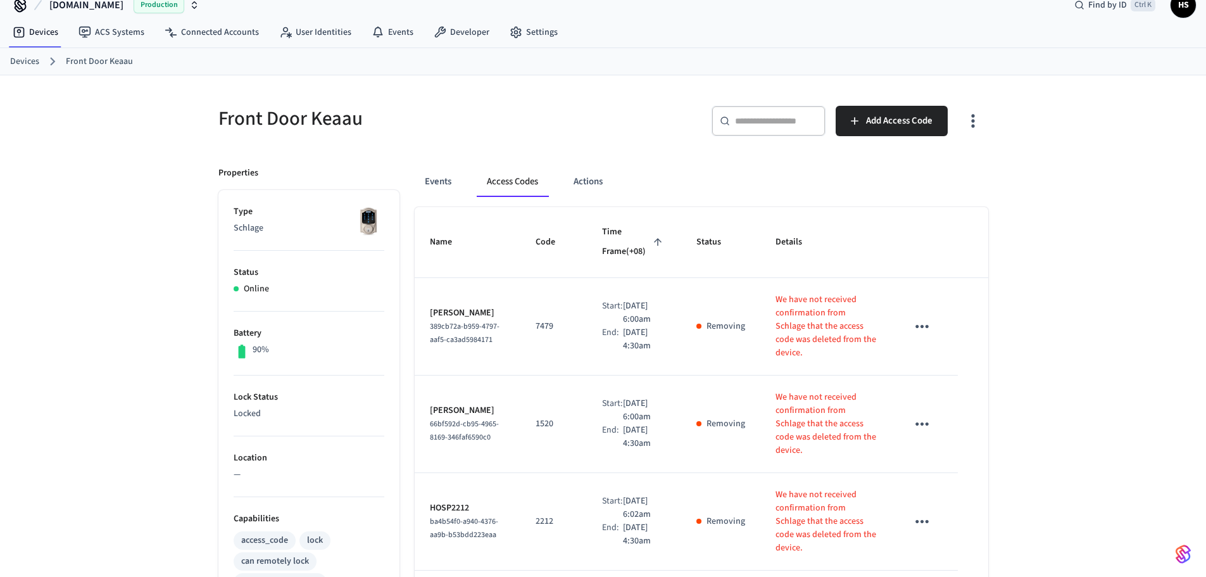
scroll to position [0, 0]
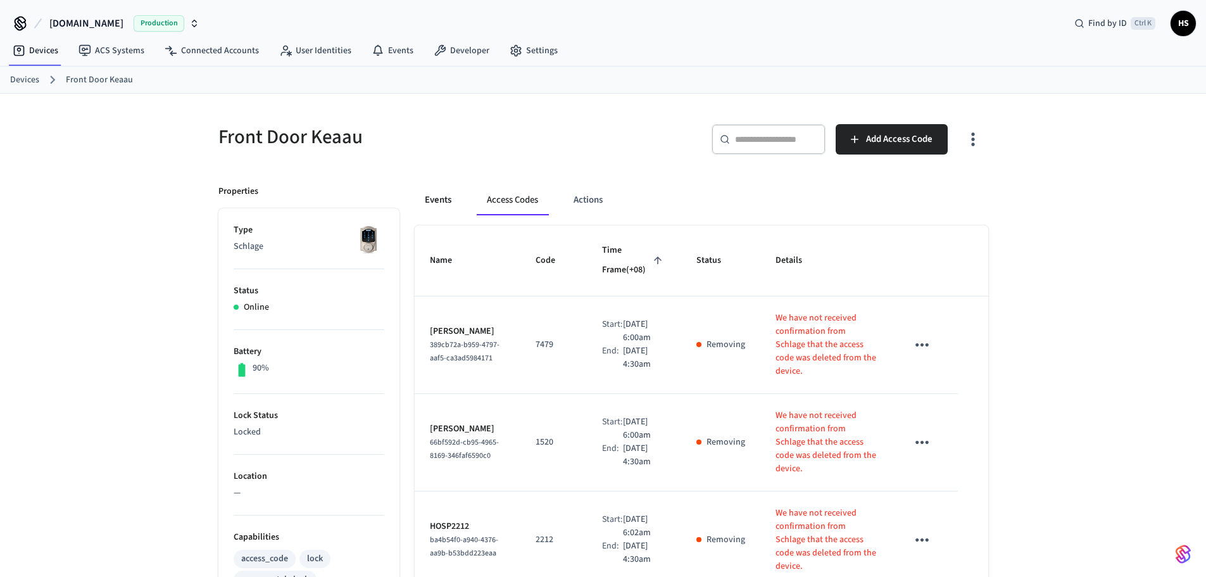
click at [443, 205] on button "Events" at bounding box center [438, 200] width 47 height 30
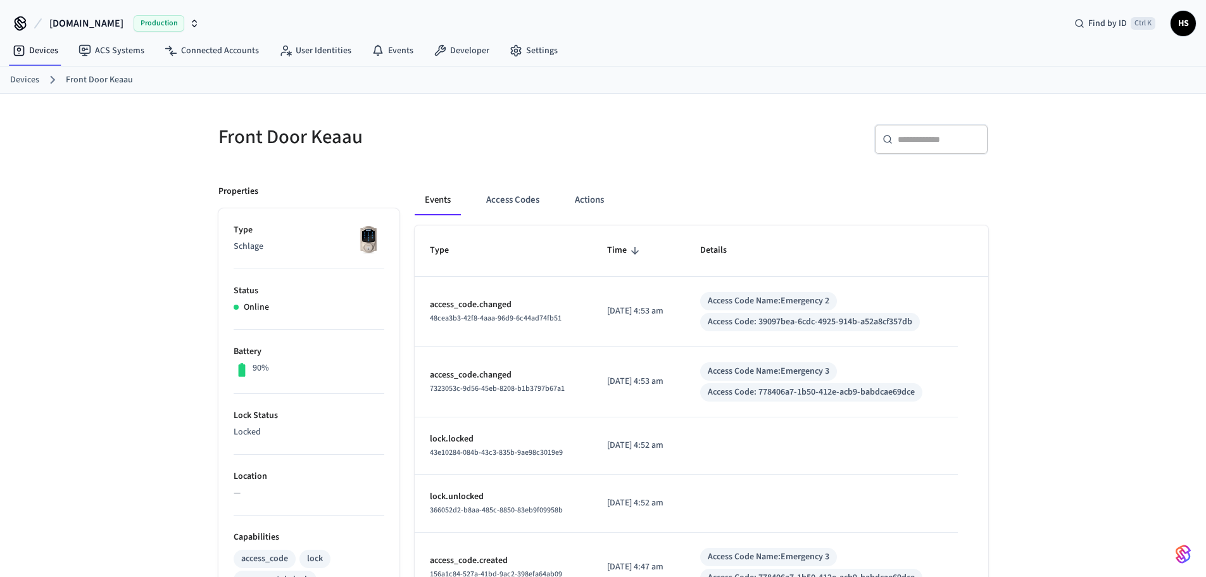
click at [931, 146] on div "​ ​" at bounding box center [931, 139] width 114 height 30
paste input "**********"
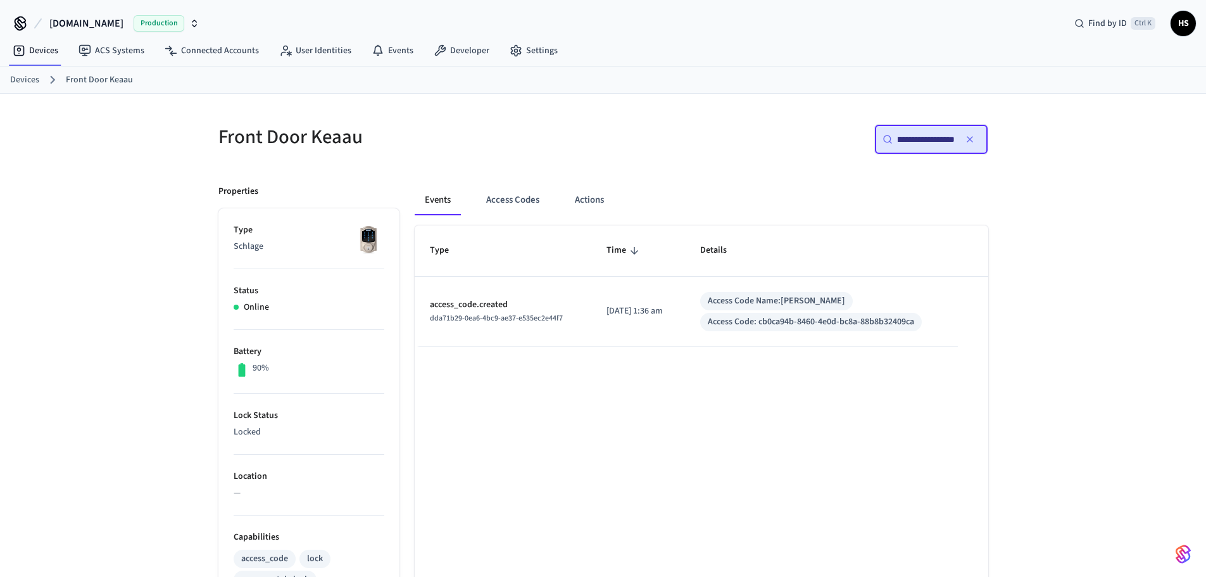
type input "**********"
click at [683, 364] on div "Type Time Details access_code.created dda71b29-0ea6-4bc9-ae37-e535ec2e44f7 2025…" at bounding box center [702, 575] width 574 height 700
click at [973, 138] on icon "button" at bounding box center [970, 139] width 10 height 10
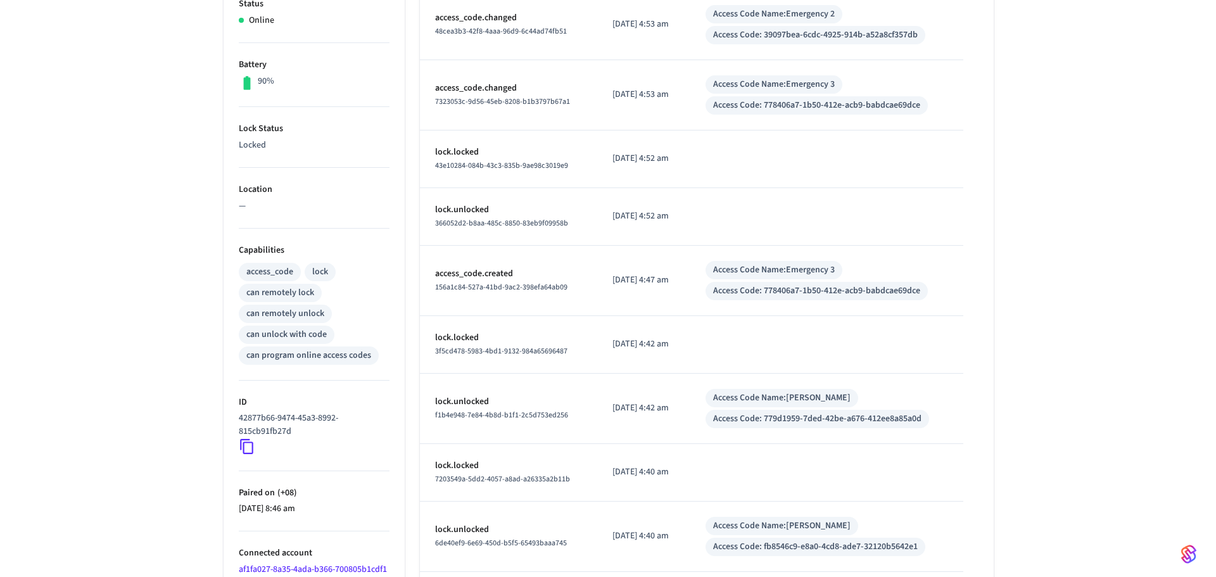
scroll to position [401, 0]
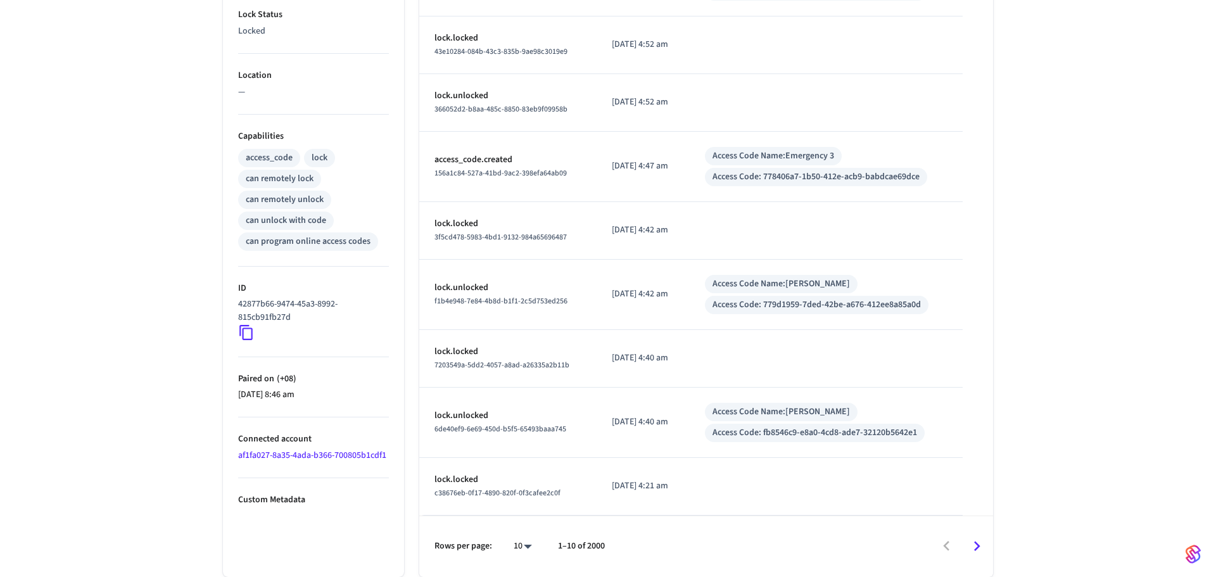
click at [522, 539] on body "Hospitable.com Production Find by ID Ctrl K HS Devices ACS Systems Connected Ac…" at bounding box center [608, 88] width 1216 height 978
click at [522, 539] on li "100" at bounding box center [513, 540] width 34 height 34
type input "***"
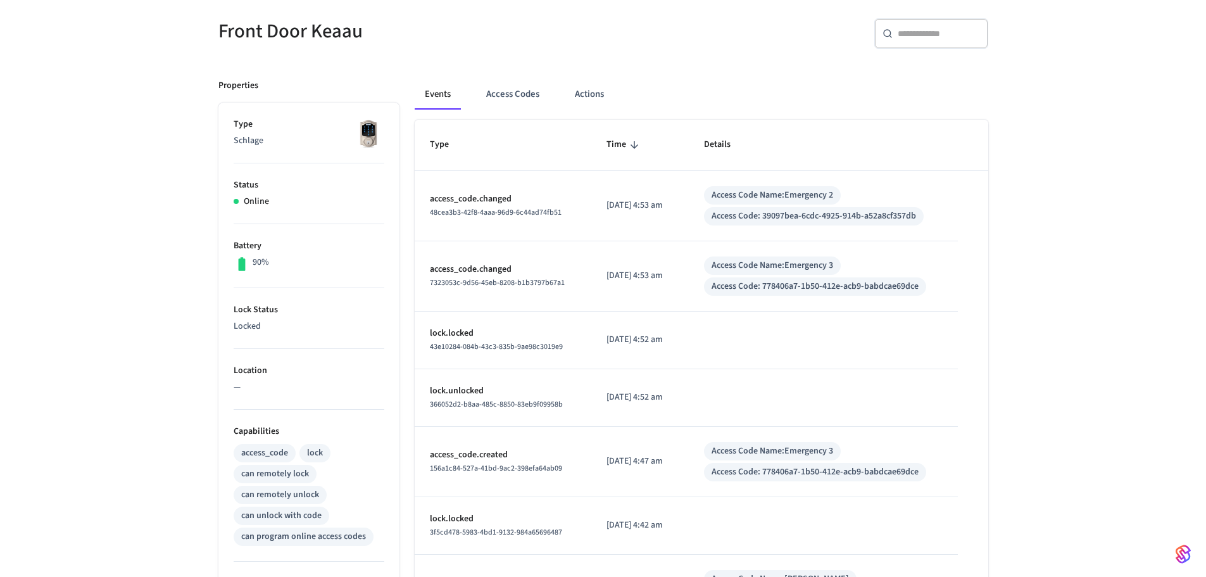
scroll to position [13, 0]
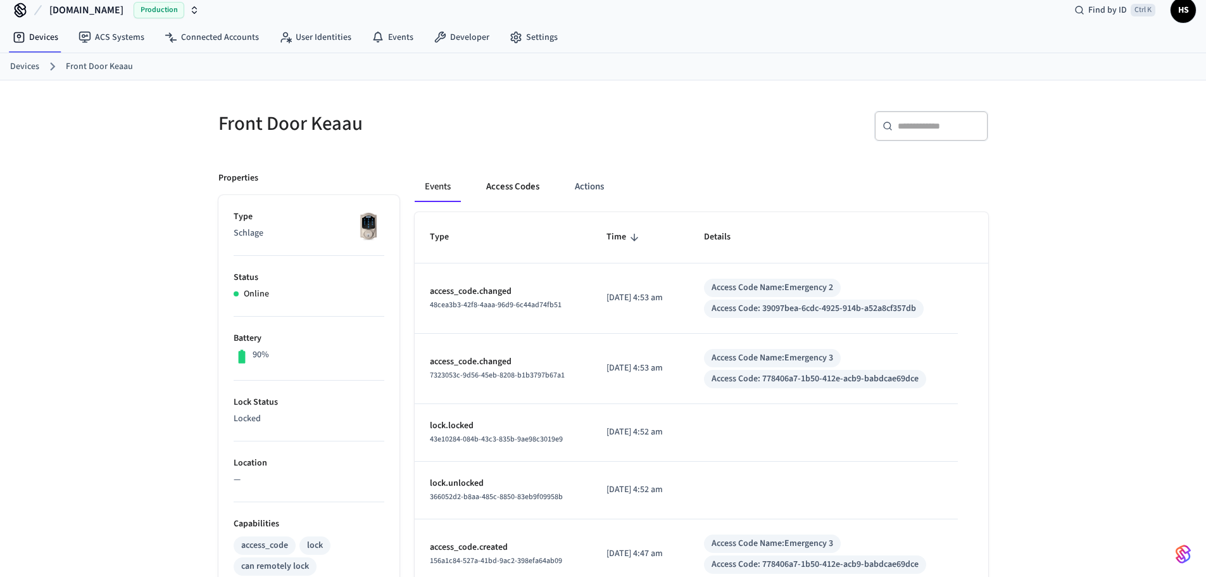
click at [534, 184] on button "Access Codes" at bounding box center [512, 187] width 73 height 30
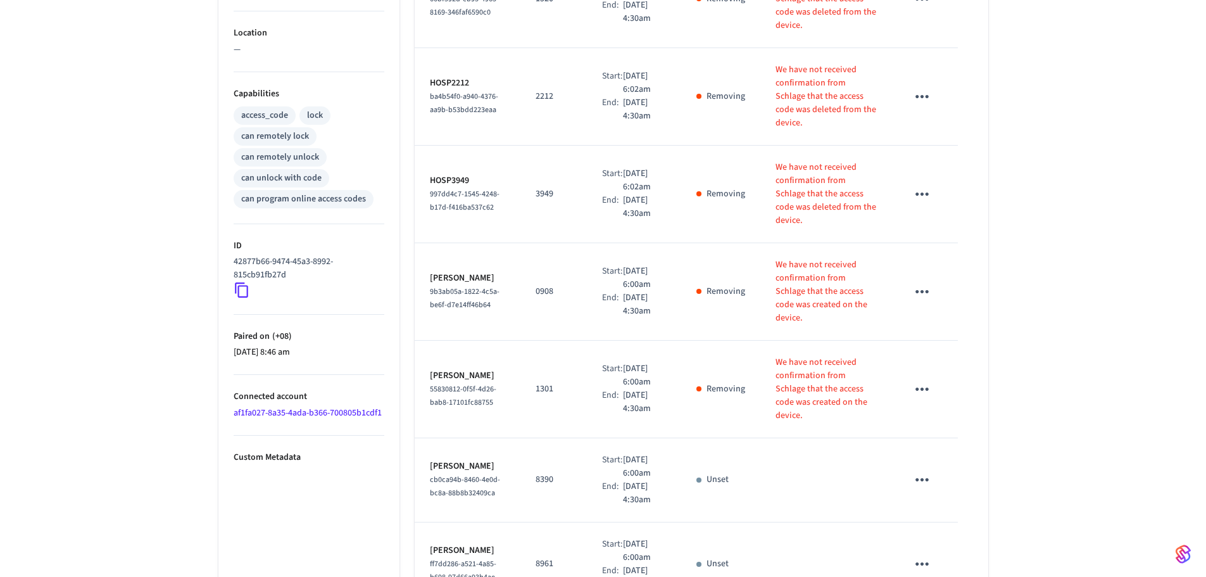
scroll to position [583, 0]
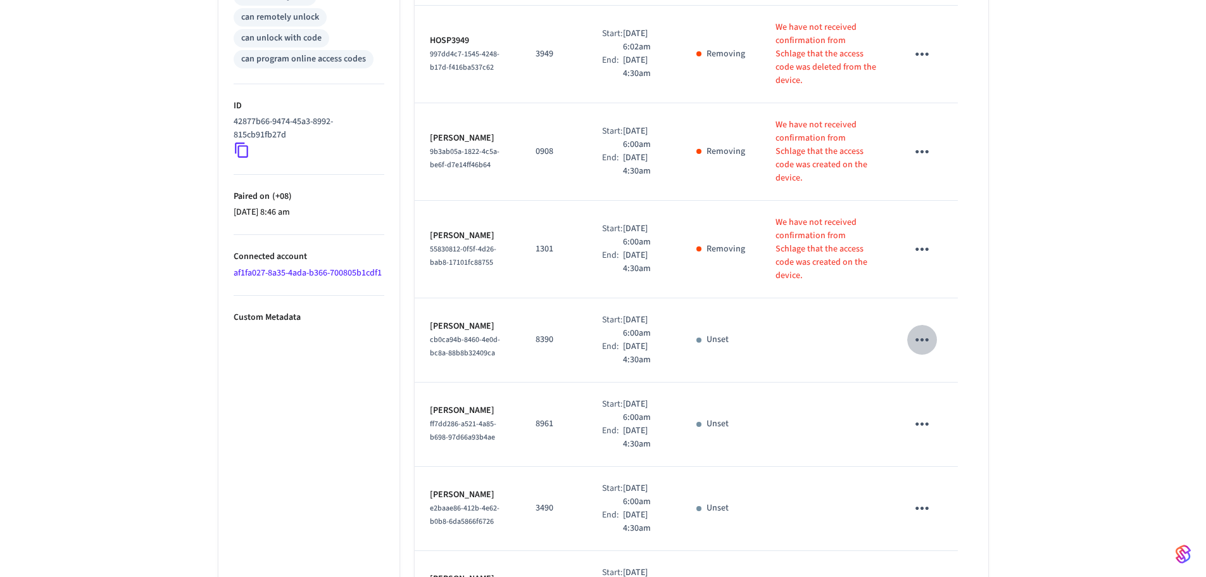
click at [925, 350] on icon "sticky table" at bounding box center [922, 340] width 20 height 20
click at [931, 407] on li "Delete" at bounding box center [953, 418] width 60 height 34
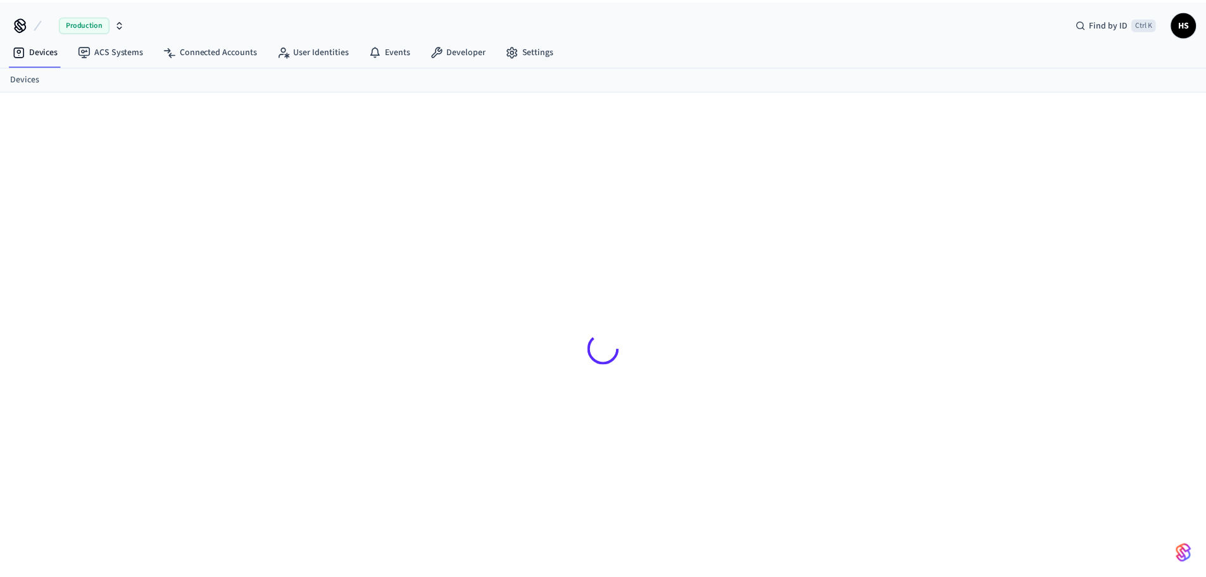
scroll to position [17, 0]
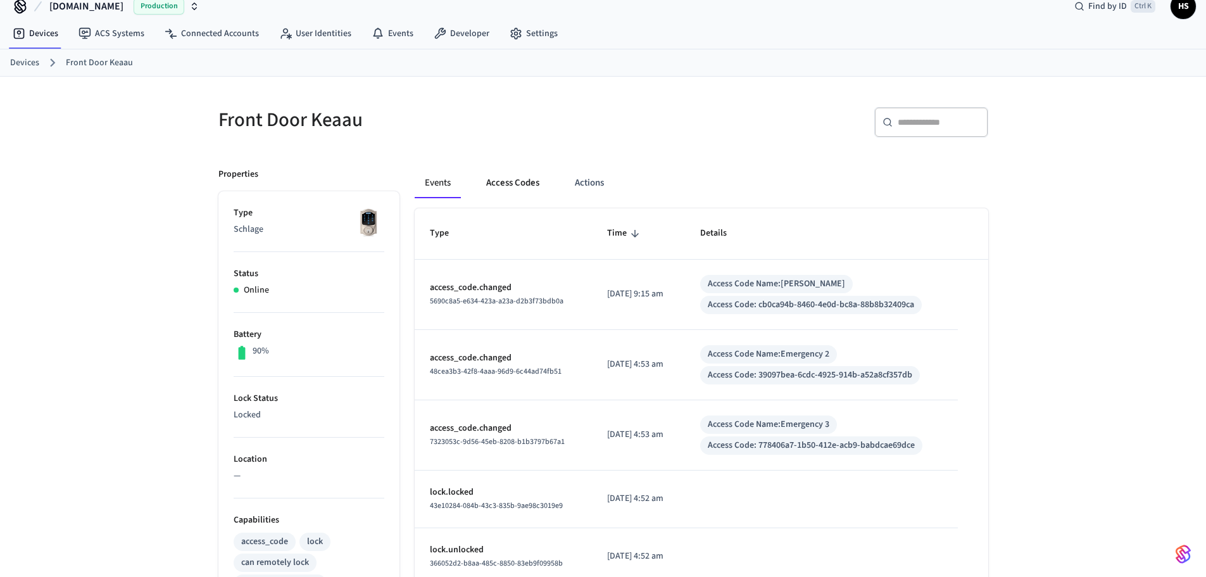
click at [518, 179] on button "Access Codes" at bounding box center [512, 183] width 73 height 30
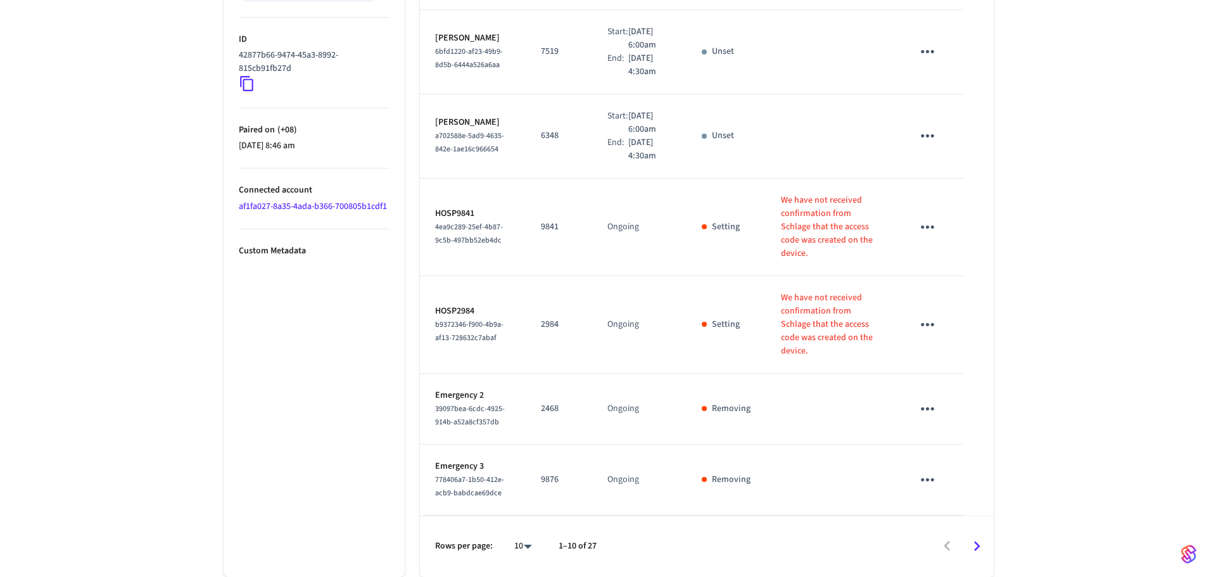
scroll to position [703, 0]
click at [521, 546] on li "All" at bounding box center [513, 540] width 34 height 34
type input "**"
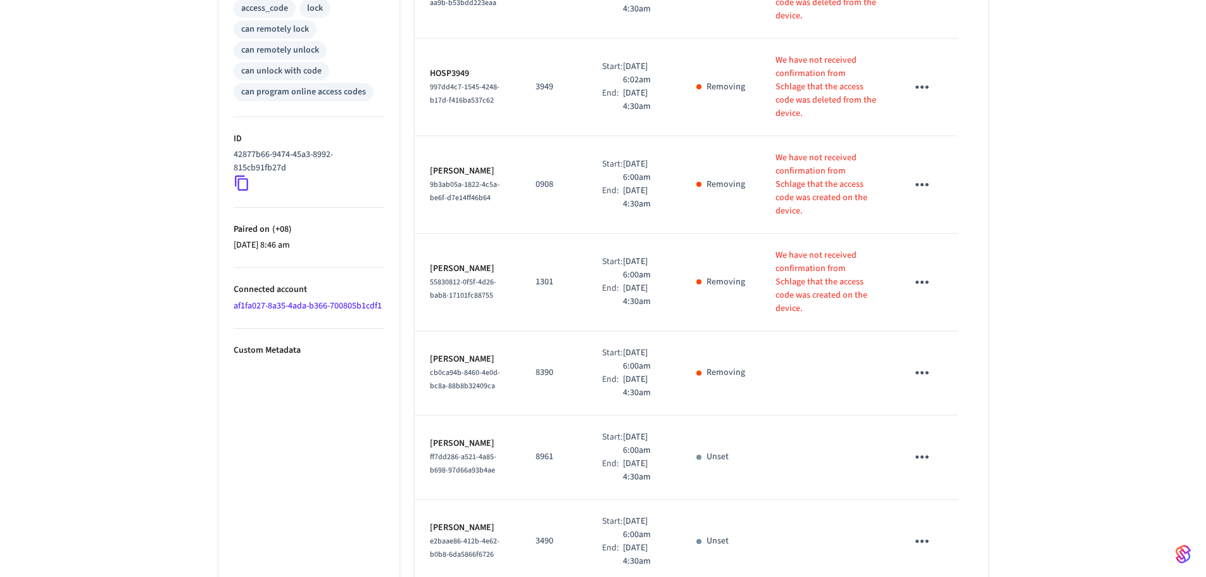
scroll to position [548, 0]
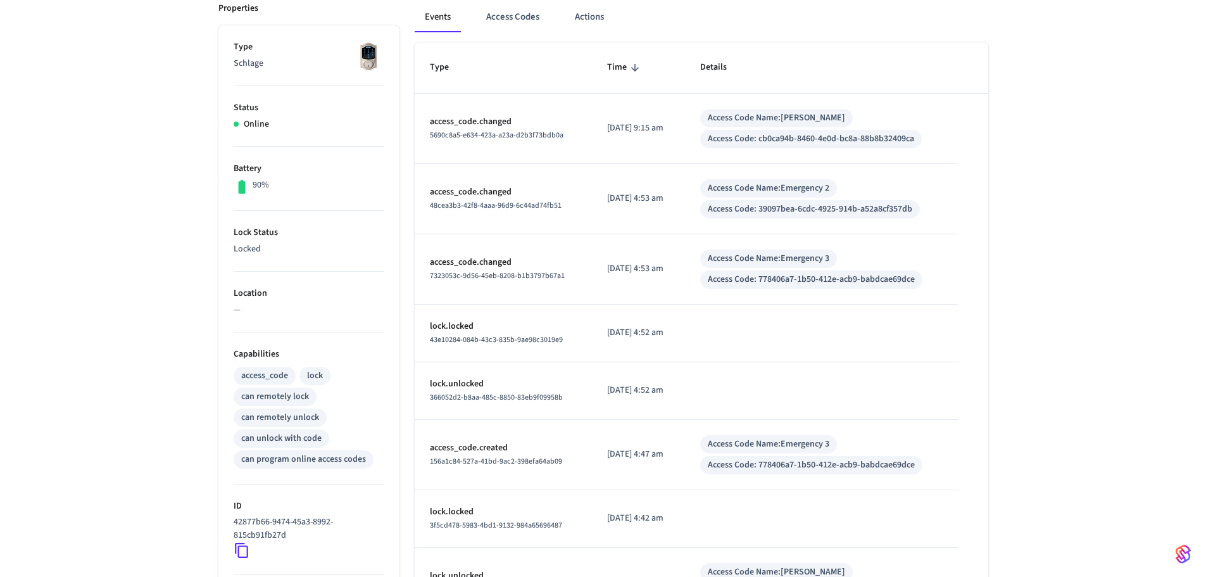
scroll to position [144, 0]
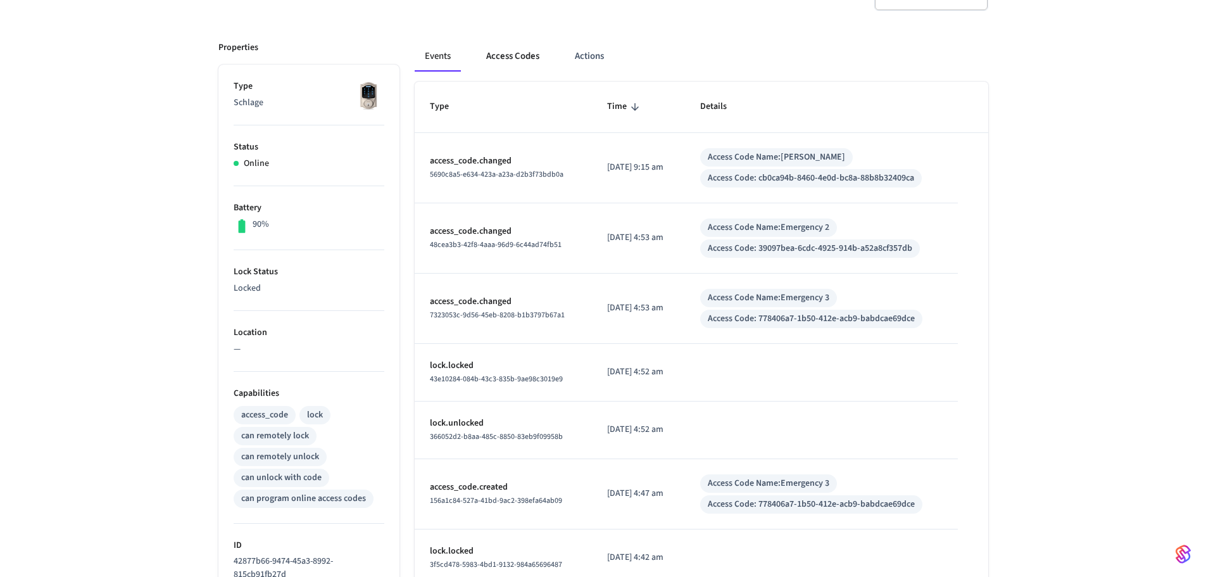
click at [529, 54] on button "Access Codes" at bounding box center [512, 56] width 73 height 30
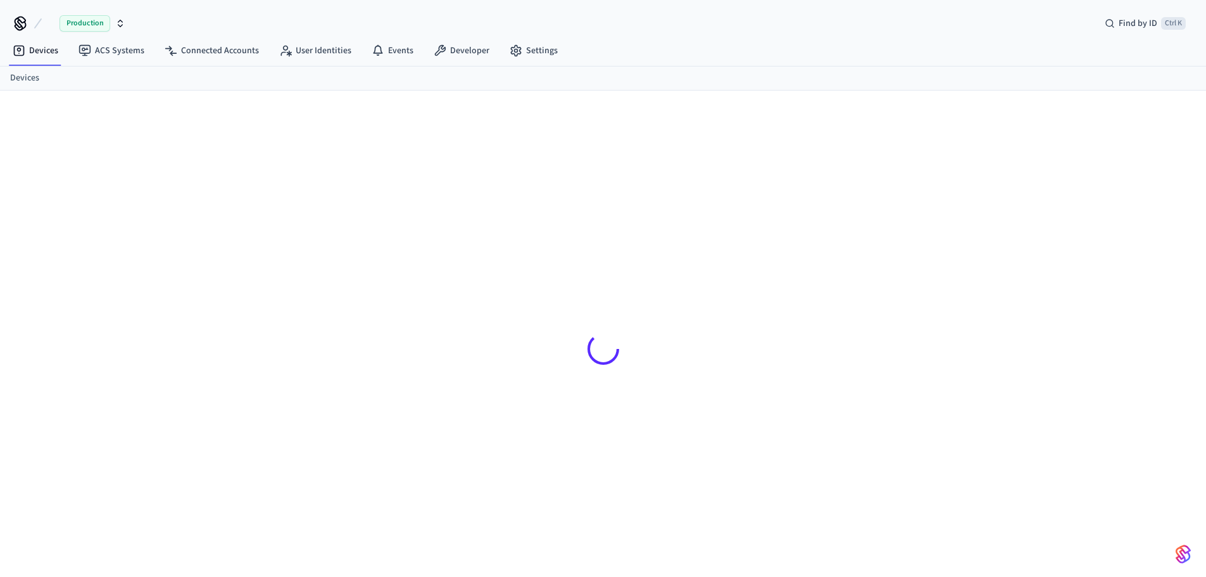
scroll to position [17, 0]
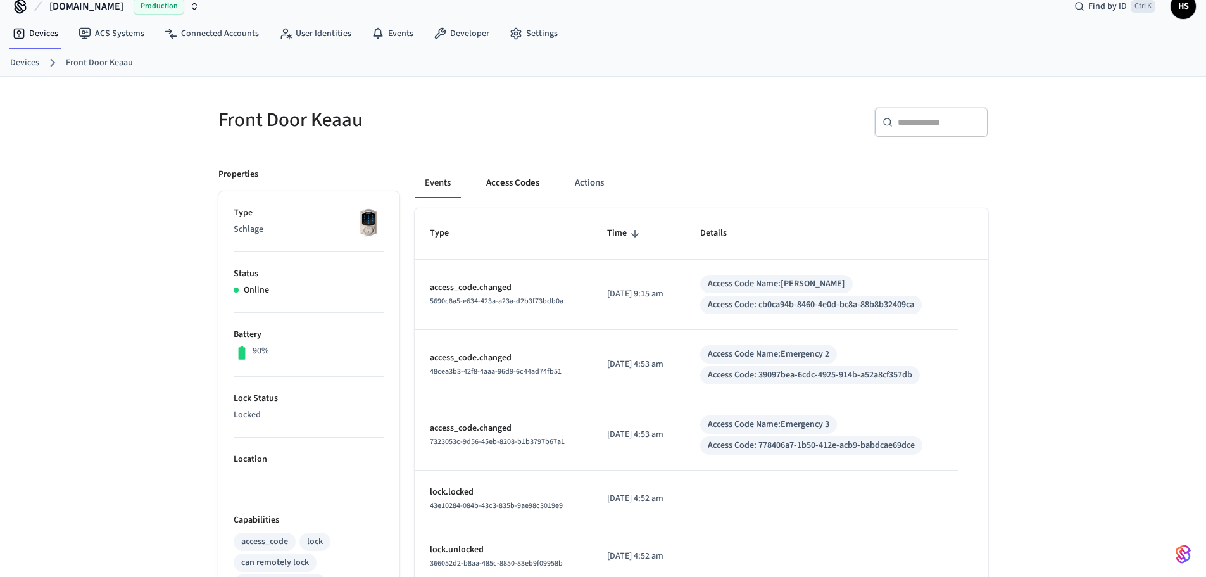
click at [512, 174] on button "Access Codes" at bounding box center [512, 183] width 73 height 30
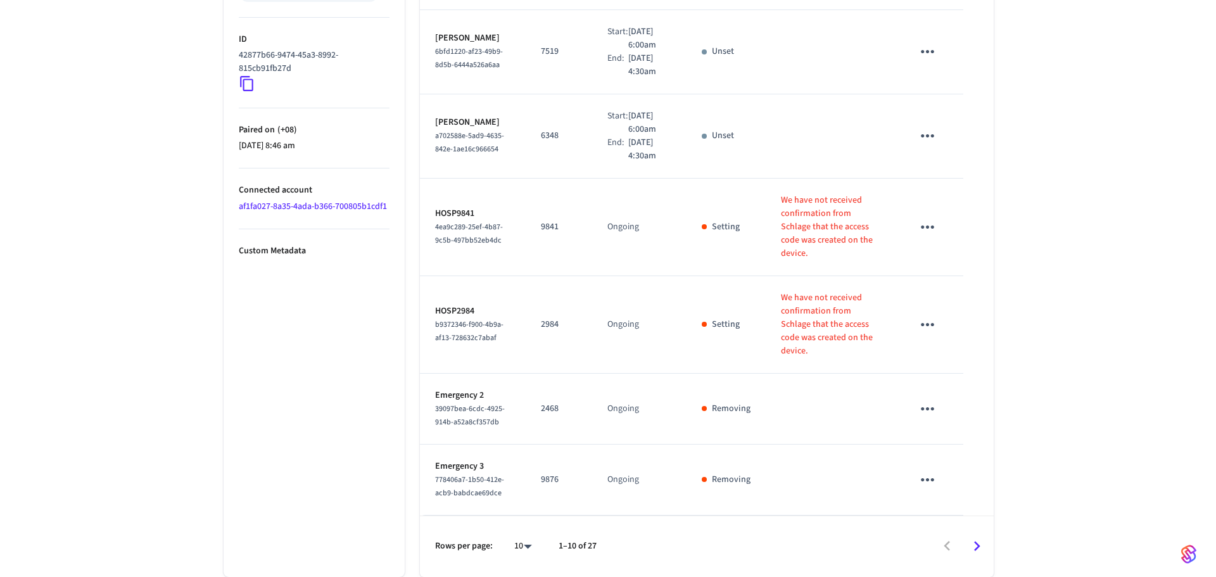
scroll to position [703, 0]
click at [513, 543] on li "All" at bounding box center [513, 540] width 34 height 34
type input "**"
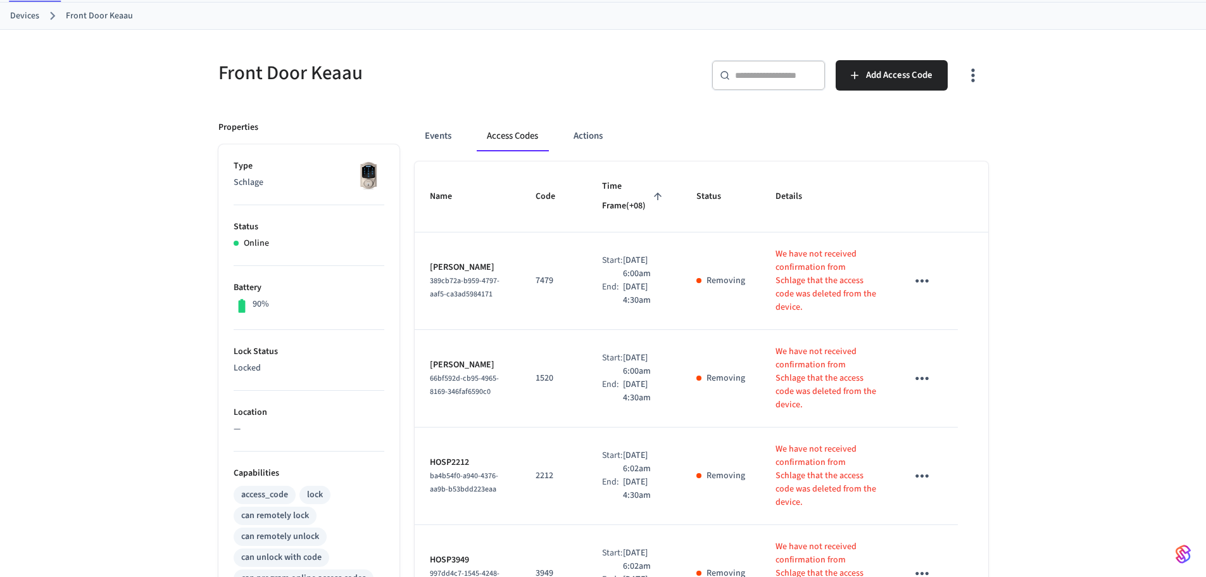
scroll to position [41, 0]
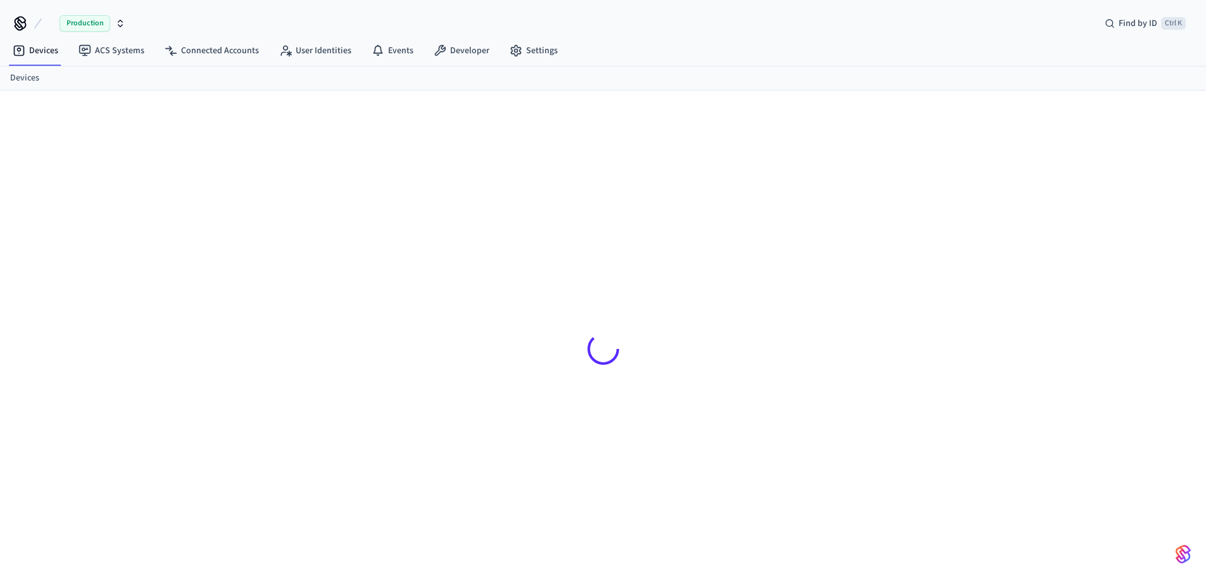
scroll to position [17, 0]
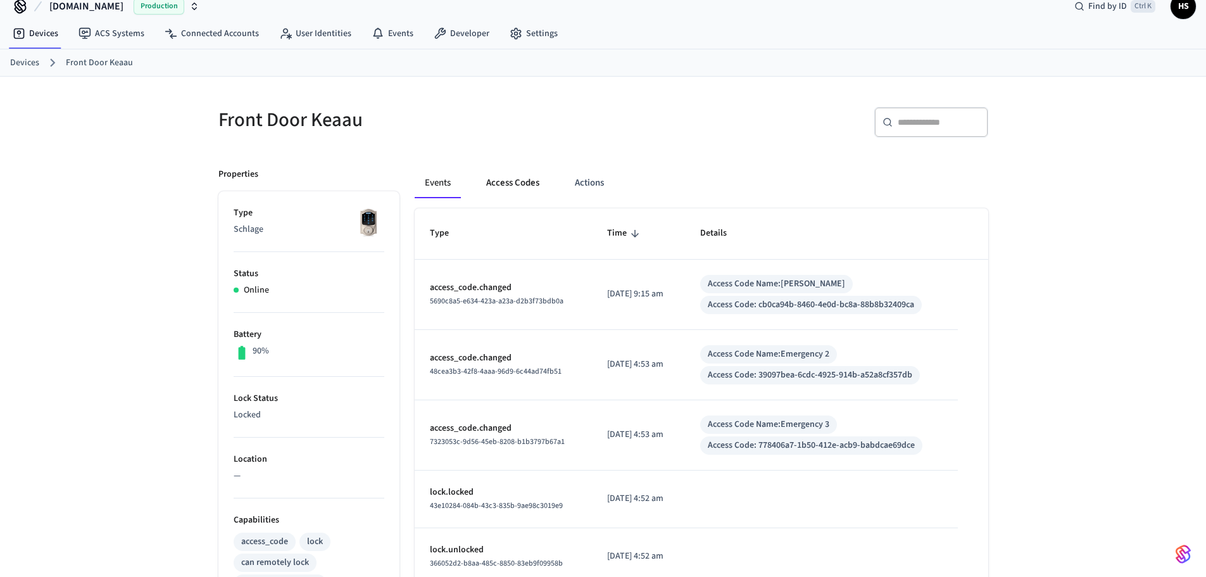
click at [518, 183] on button "Access Codes" at bounding box center [512, 183] width 73 height 30
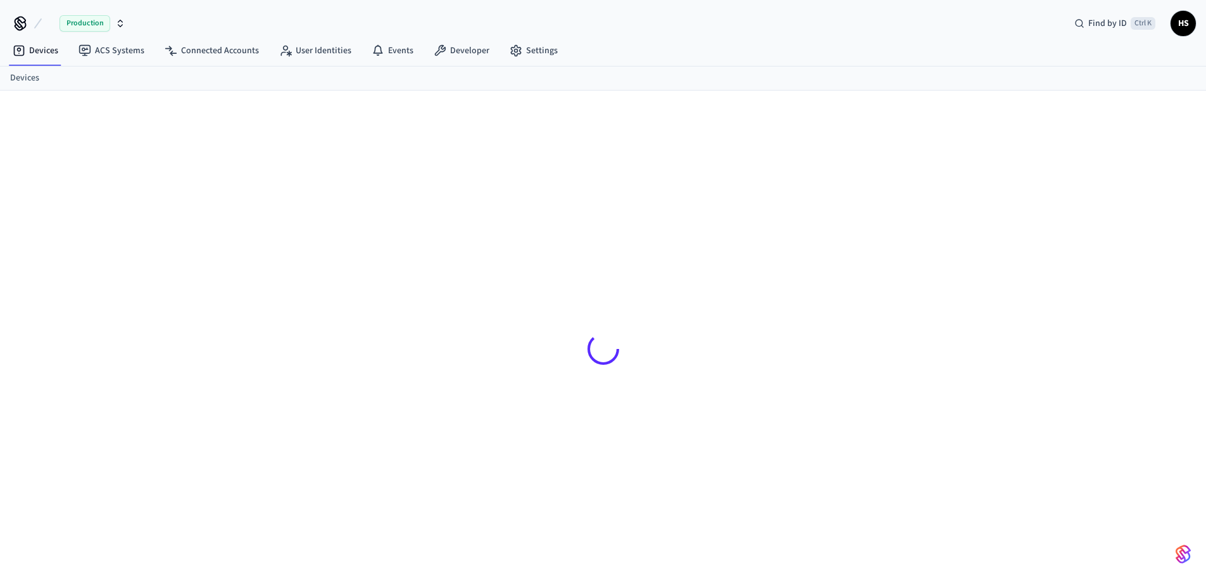
scroll to position [17, 0]
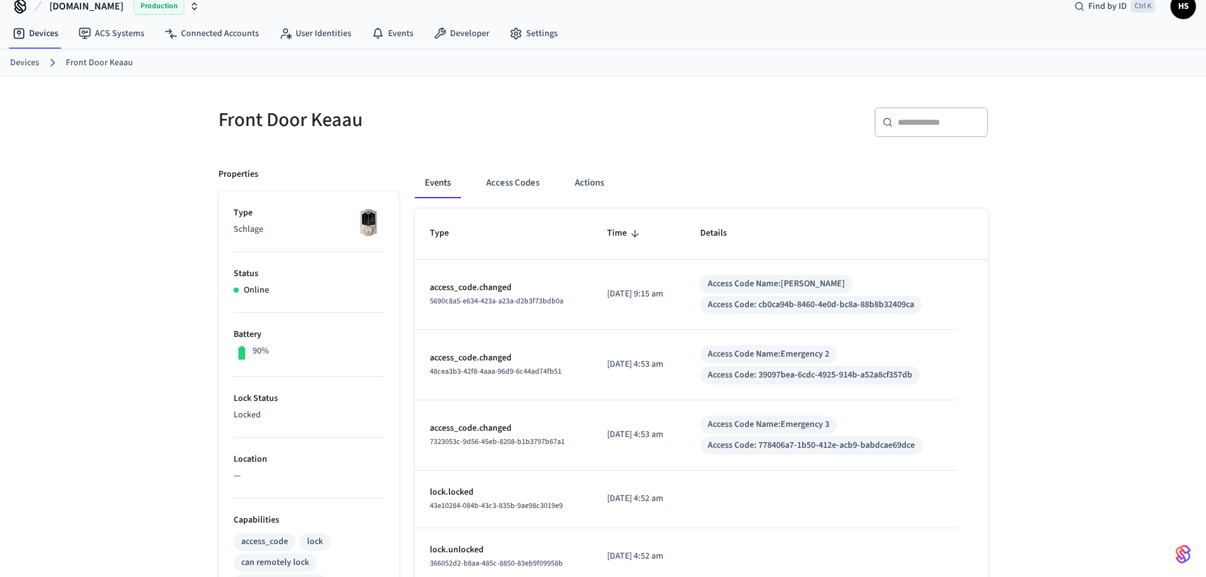
click at [521, 211] on th "Type" at bounding box center [503, 233] width 177 height 51
click at [525, 191] on button "Access Codes" at bounding box center [512, 183] width 73 height 30
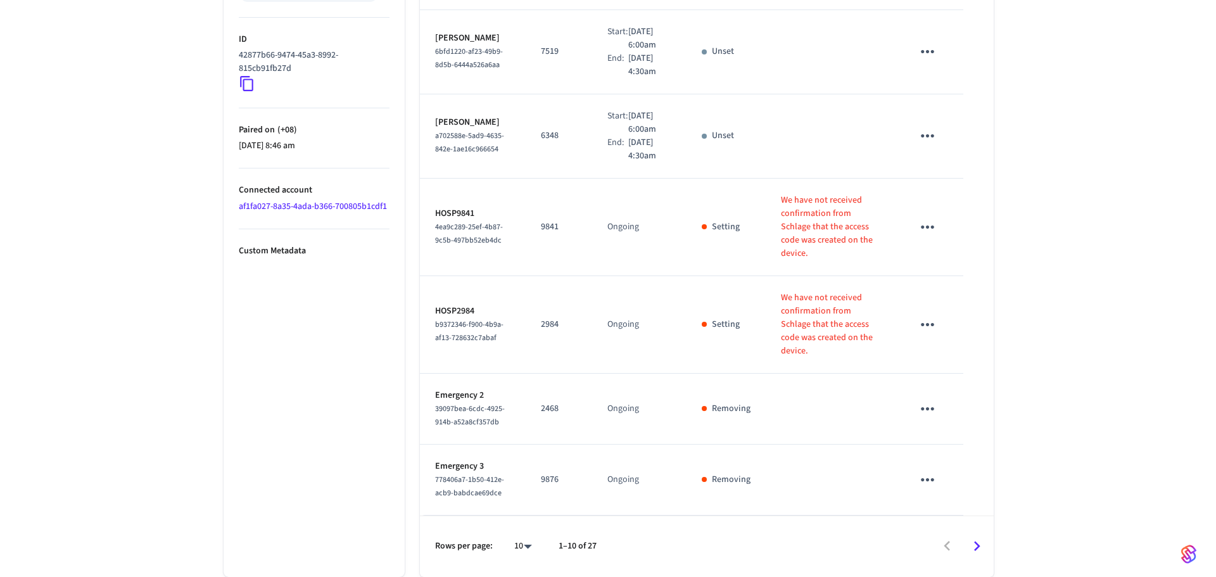
scroll to position [703, 0]
click at [534, 558] on div "Rows per page: 10 ** 1–10 of 27" at bounding box center [702, 545] width 574 height 61
click at [526, 559] on div "10 25 100 All" at bounding box center [513, 488] width 54 height 156
click at [522, 533] on li "All" at bounding box center [513, 540] width 34 height 34
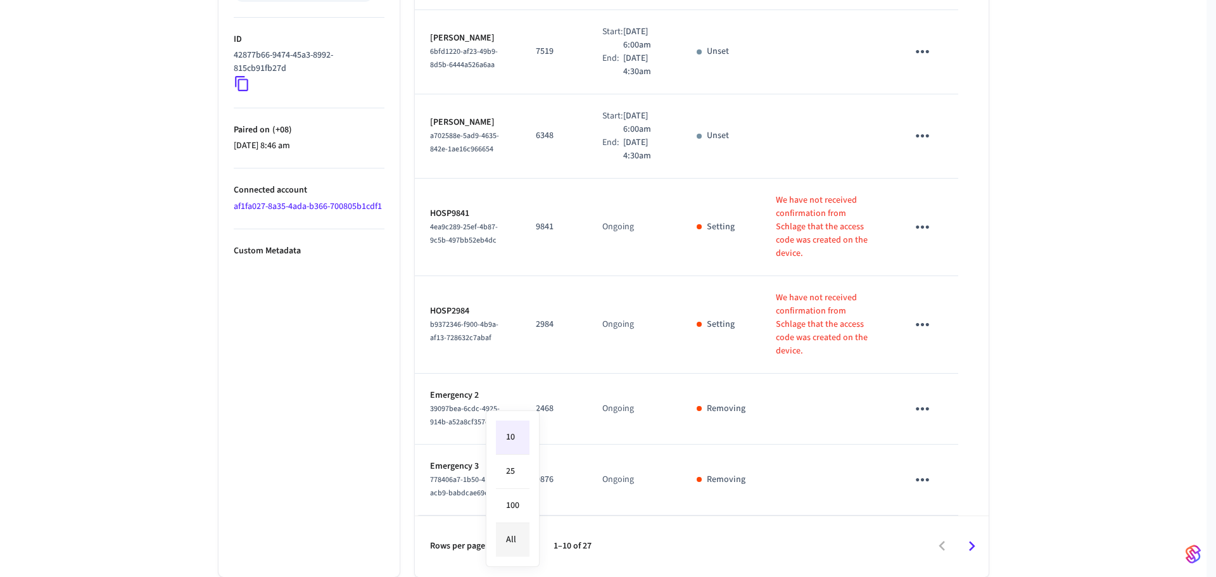
type input "**"
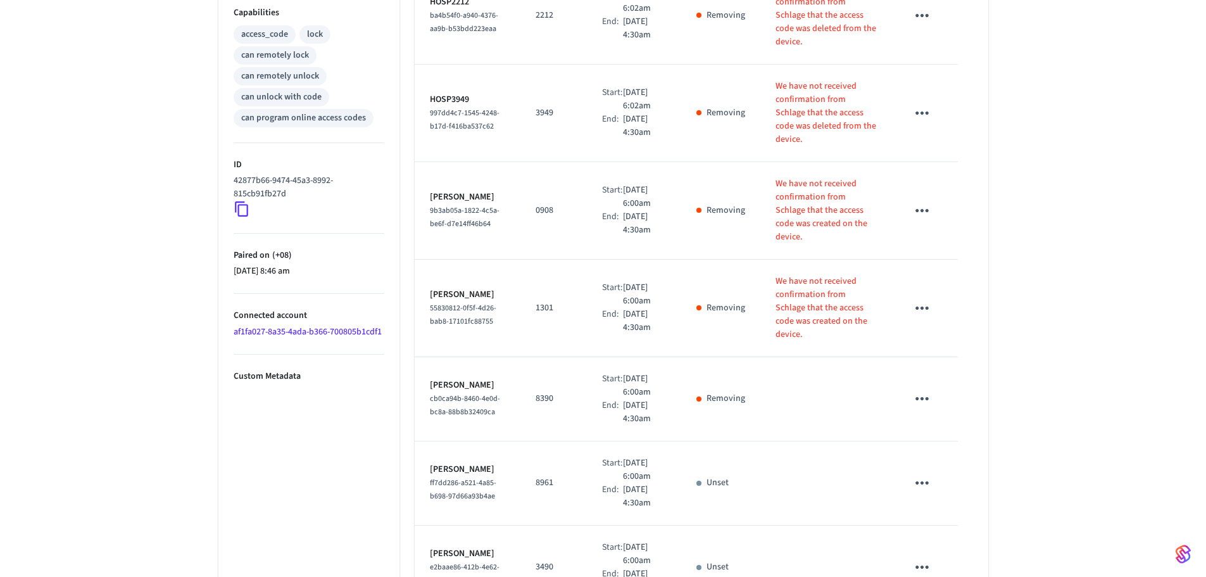
scroll to position [548, 0]
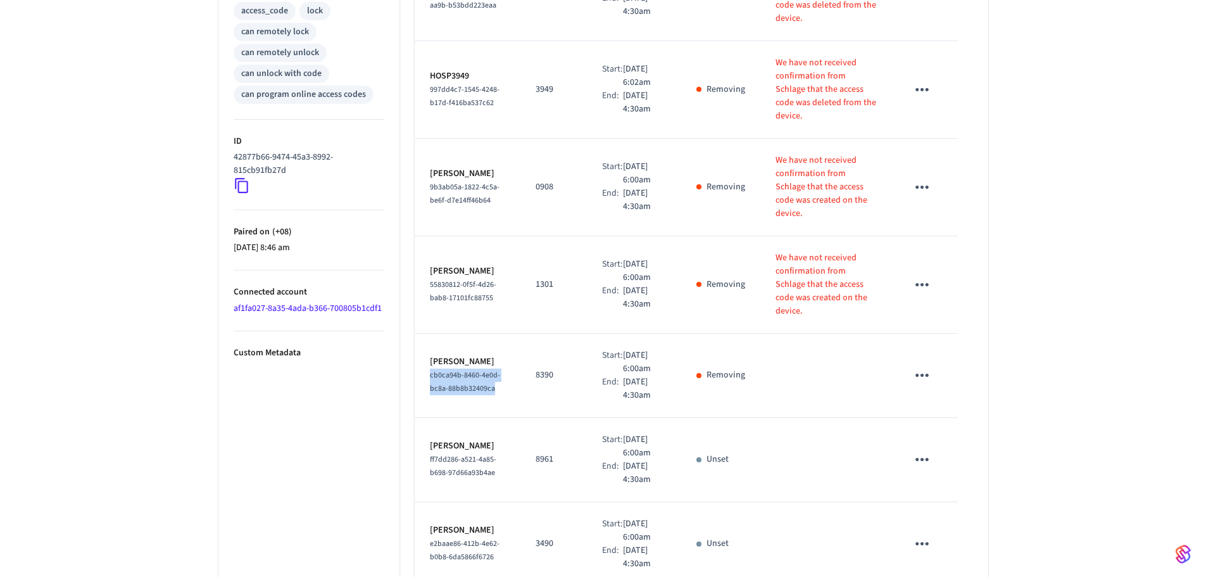
drag, startPoint x: 498, startPoint y: 412, endPoint x: 424, endPoint y: 382, distance: 80.4
click at [424, 382] on td "Jerry Hendrix cb0ca94b-8460-4e0d-bc8a-88b8b32409ca" at bounding box center [468, 376] width 106 height 84
copy span "cb0ca94b-8460-4e0d-bc8a-88b8b32409ca"
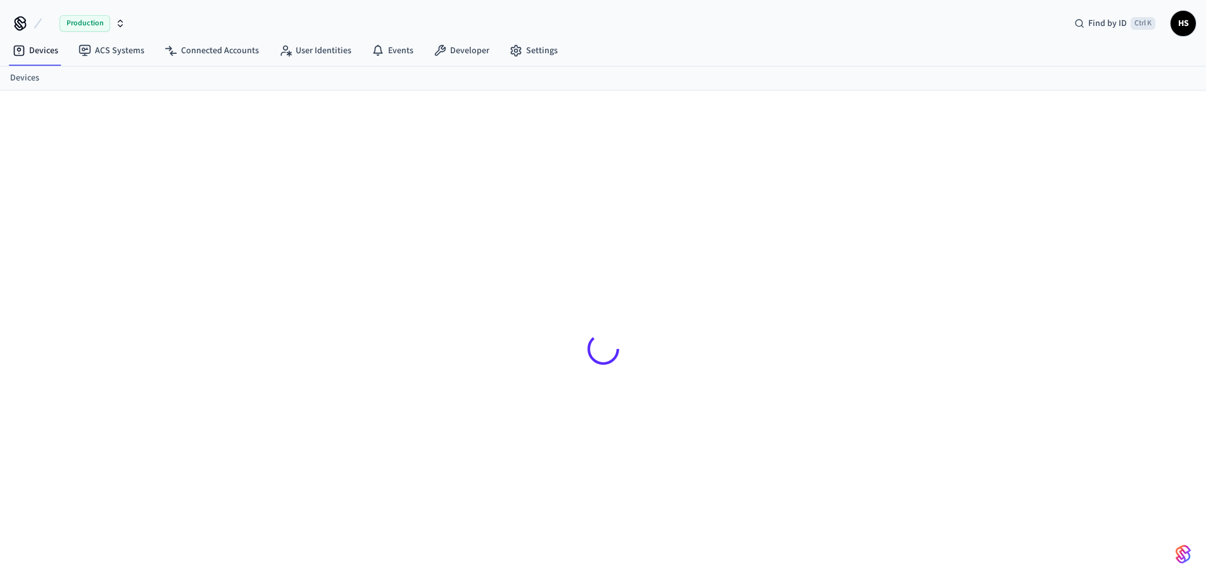
scroll to position [17, 0]
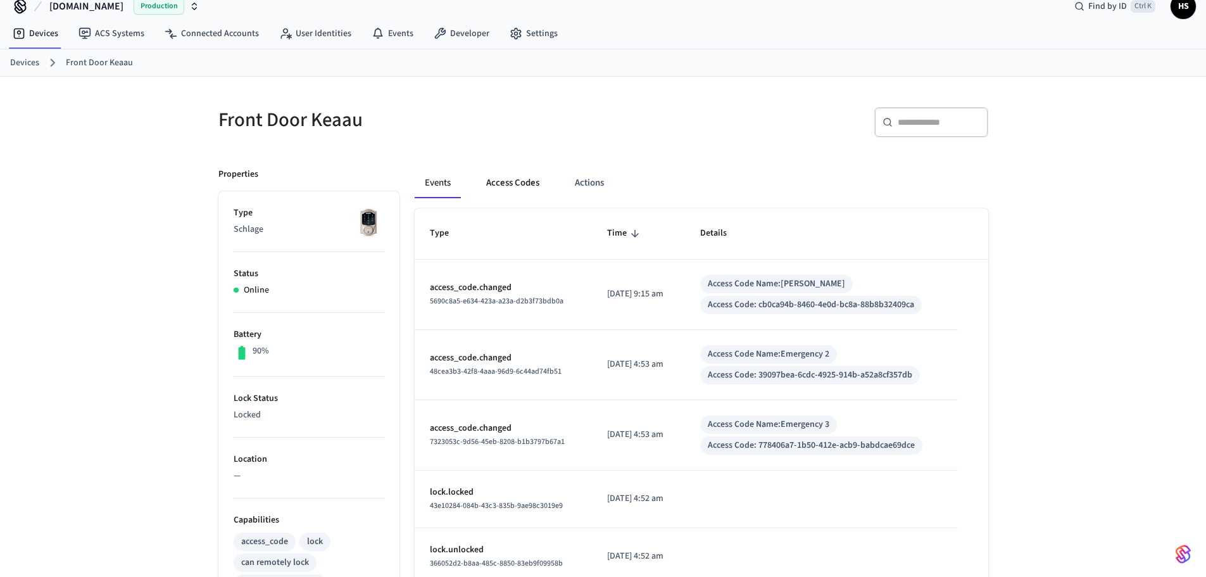
click at [536, 171] on button "Access Codes" at bounding box center [512, 183] width 73 height 30
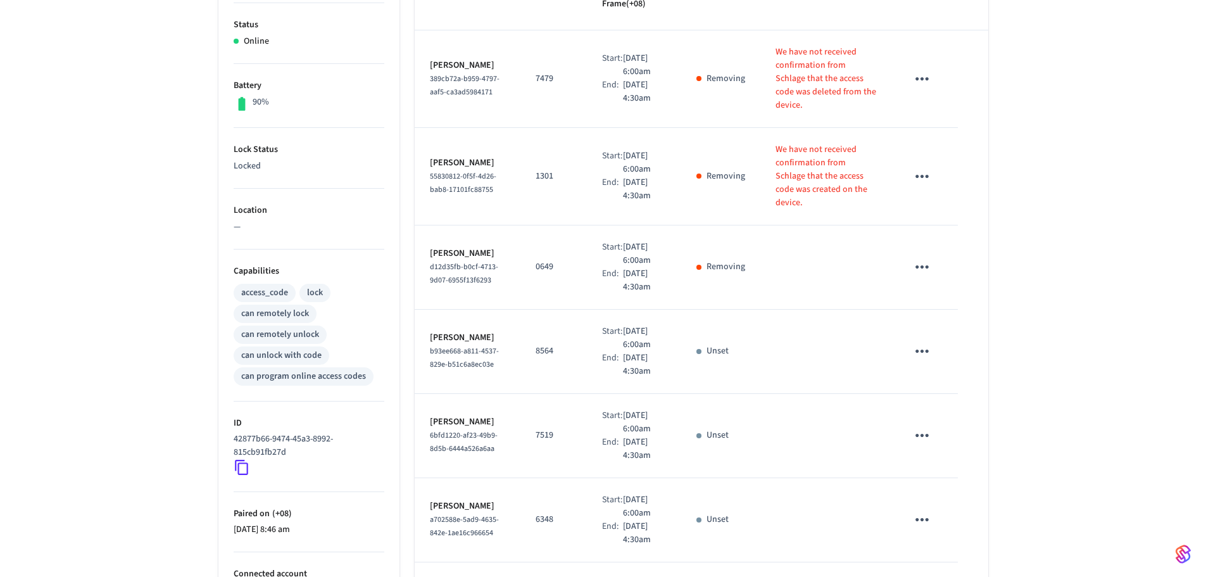
scroll to position [270, 0]
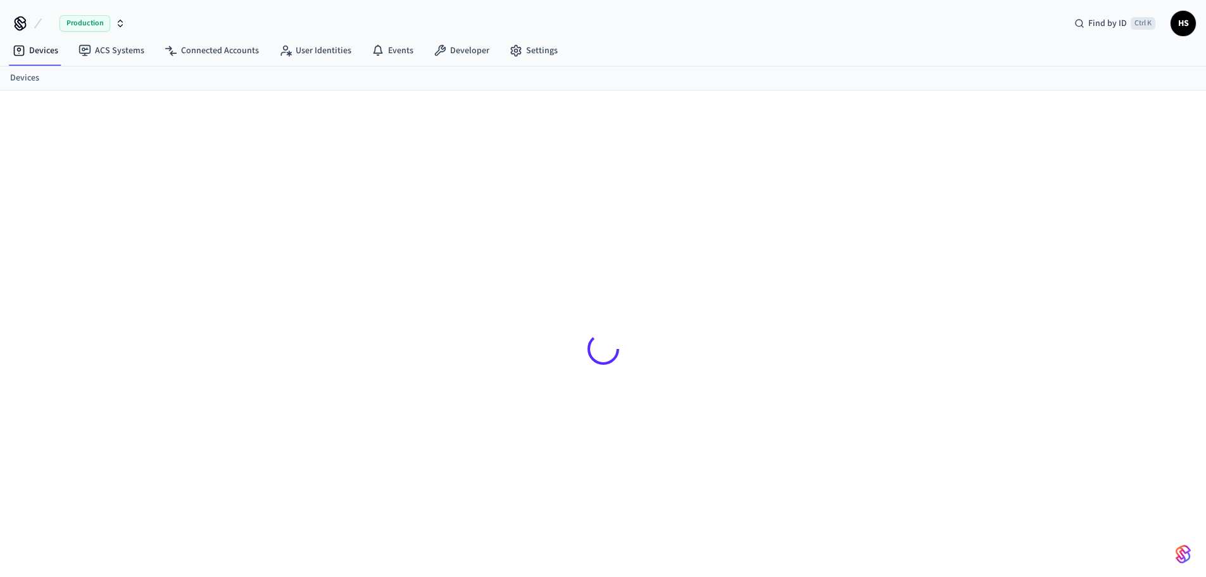
scroll to position [17, 0]
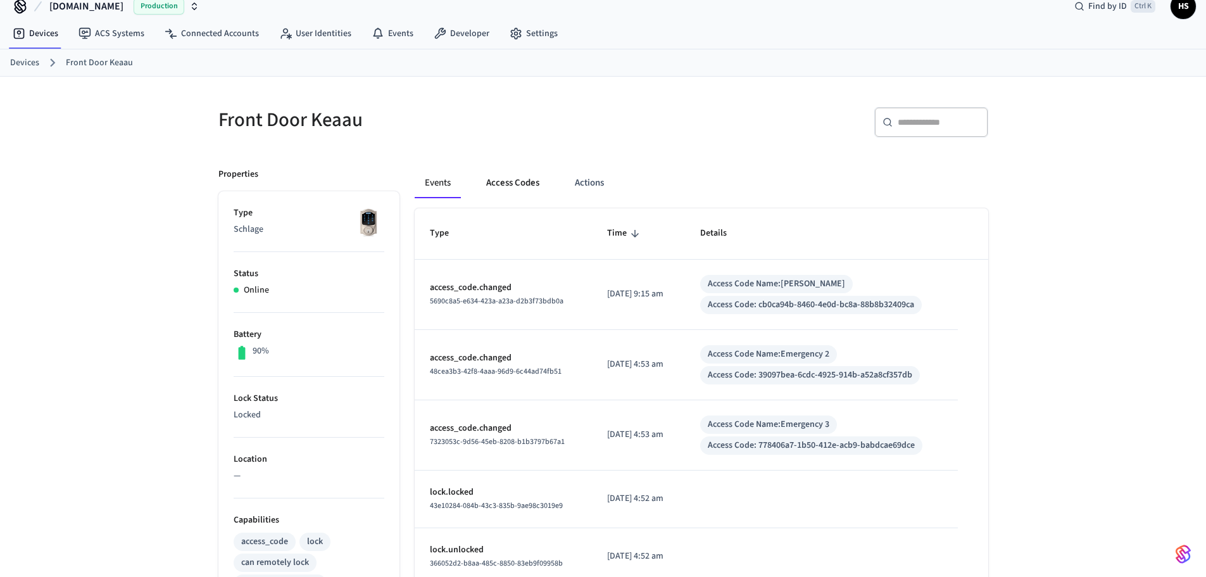
click at [530, 175] on button "Access Codes" at bounding box center [512, 183] width 73 height 30
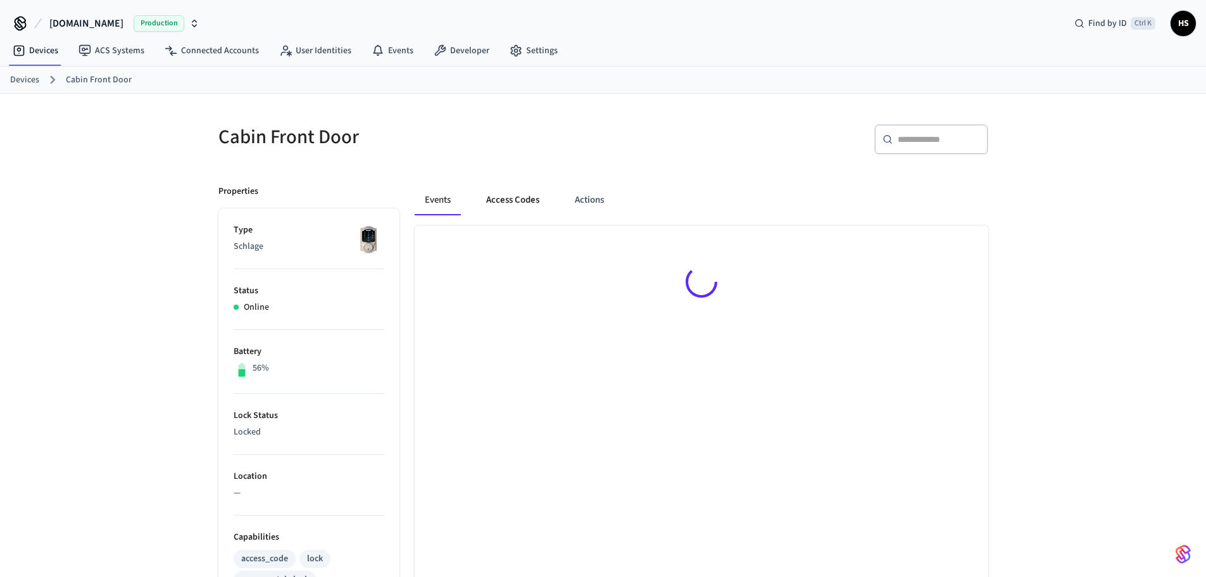
click at [543, 208] on button "Access Codes" at bounding box center [512, 200] width 73 height 30
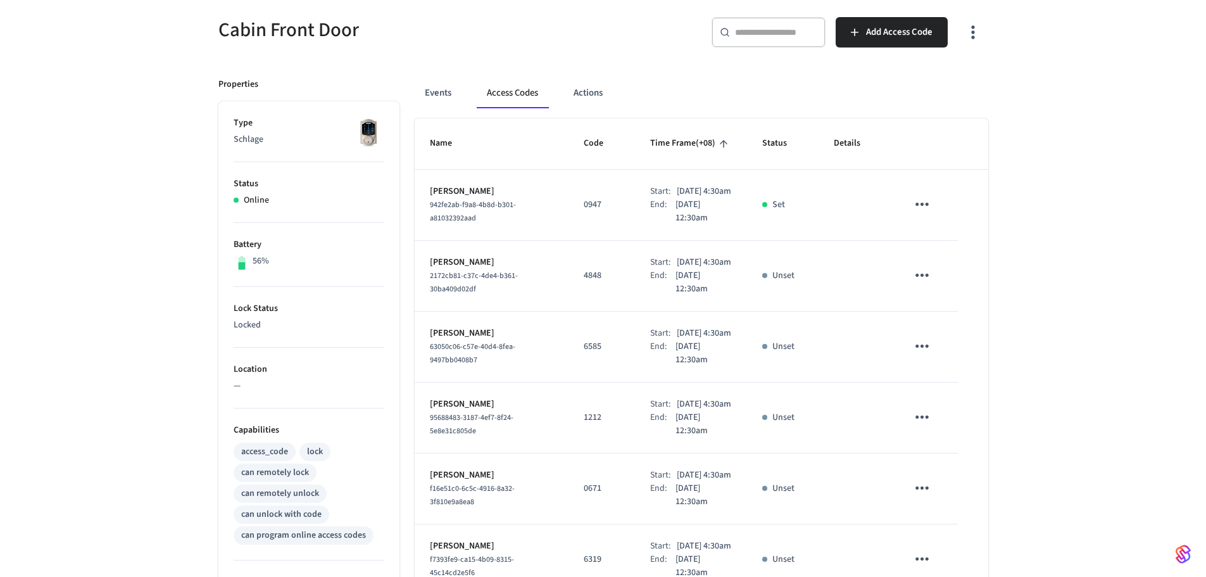
scroll to position [127, 0]
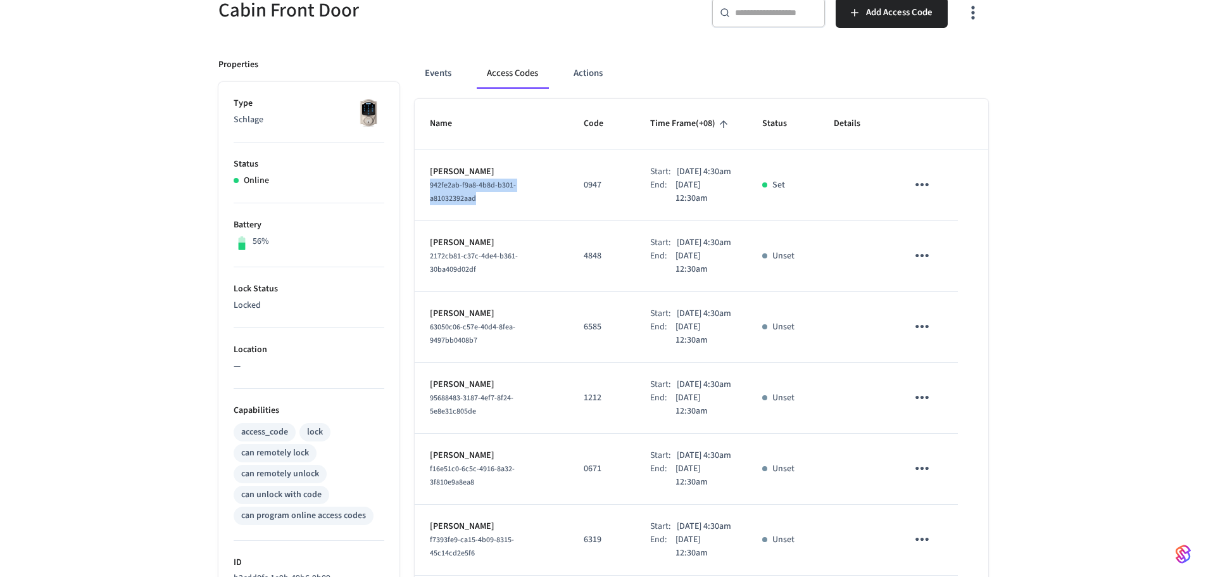
drag, startPoint x: 509, startPoint y: 219, endPoint x: 425, endPoint y: 195, distance: 87.6
click at [425, 195] on td "Shiril Hombal 942fe2ab-f9a8-4b8d-b301-a81032392aad" at bounding box center [492, 185] width 155 height 71
copy span "942fe2ab-f9a8-4b8d-b301-a81032392aad"
click at [451, 76] on button "Events" at bounding box center [438, 73] width 47 height 30
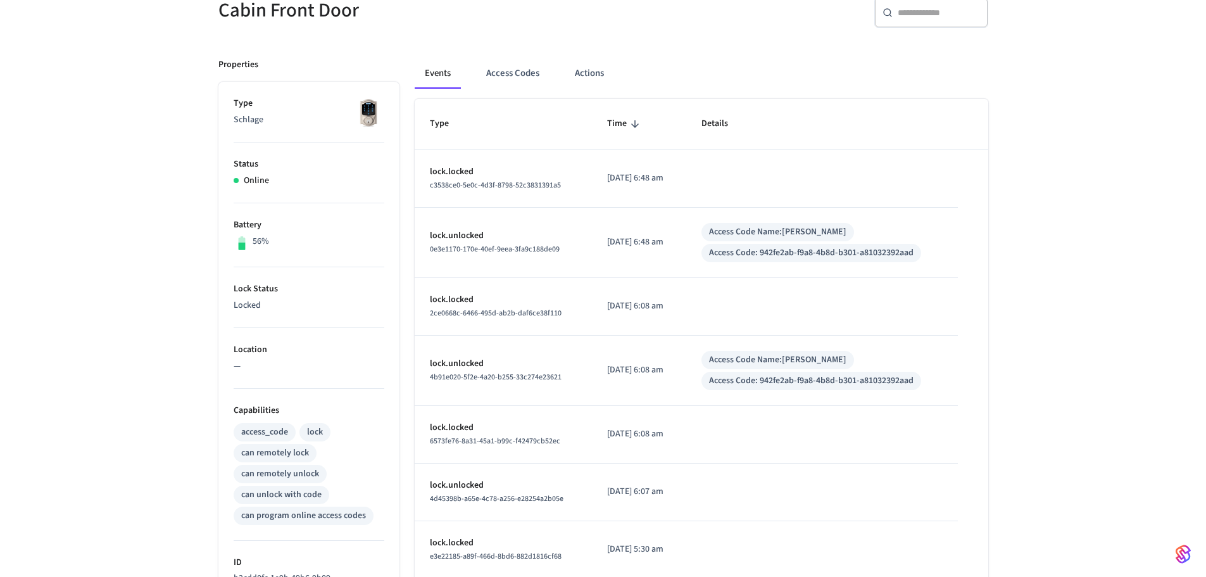
click at [1105, 493] on div "Cabin Front Door ​ ​ Properties Type Schlage Status Online Battery 56% Lock Sta…" at bounding box center [603, 396] width 1206 height 858
